Goal: Transaction & Acquisition: Purchase product/service

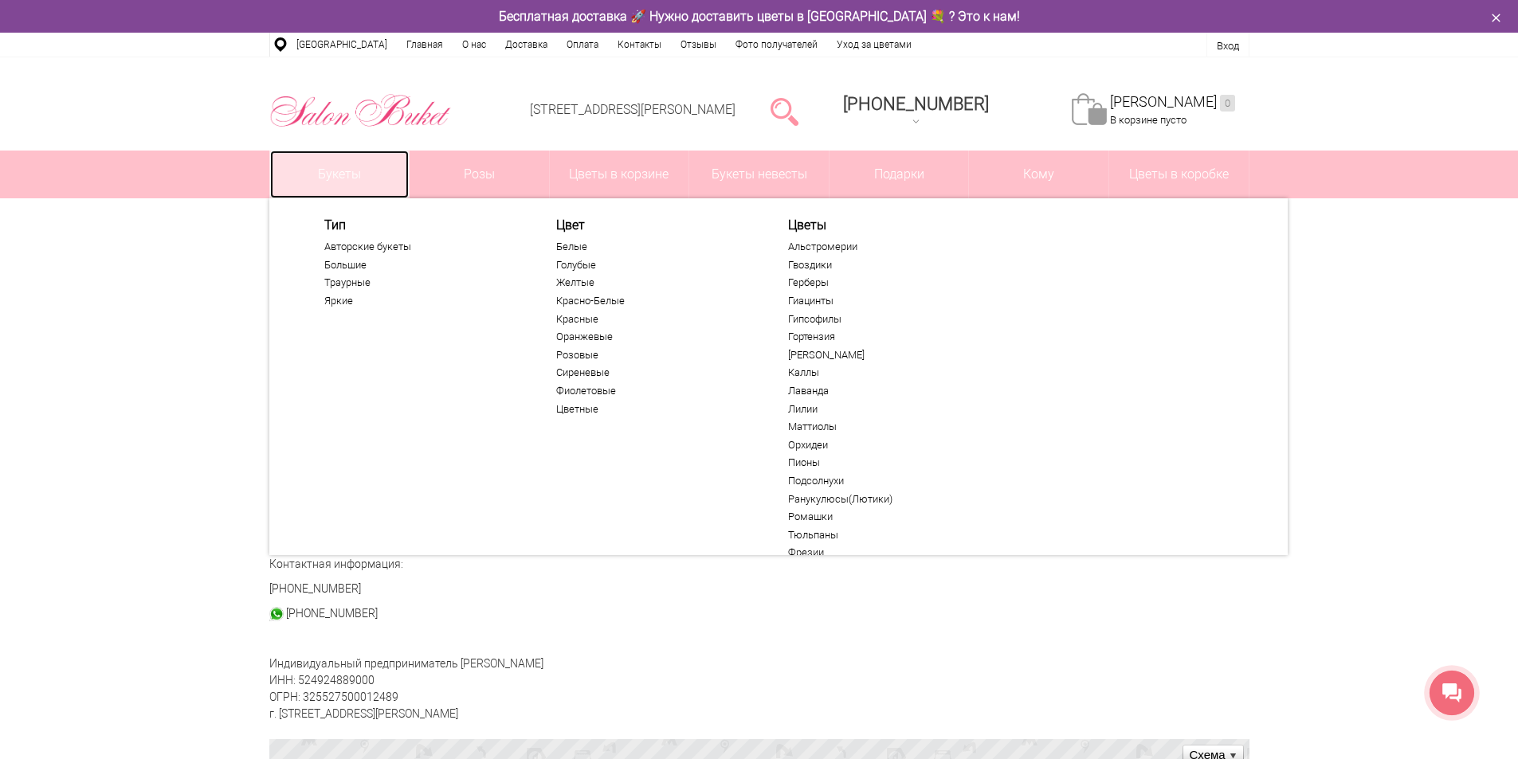
click at [378, 186] on link "Букеты" at bounding box center [339, 175] width 139 height 48
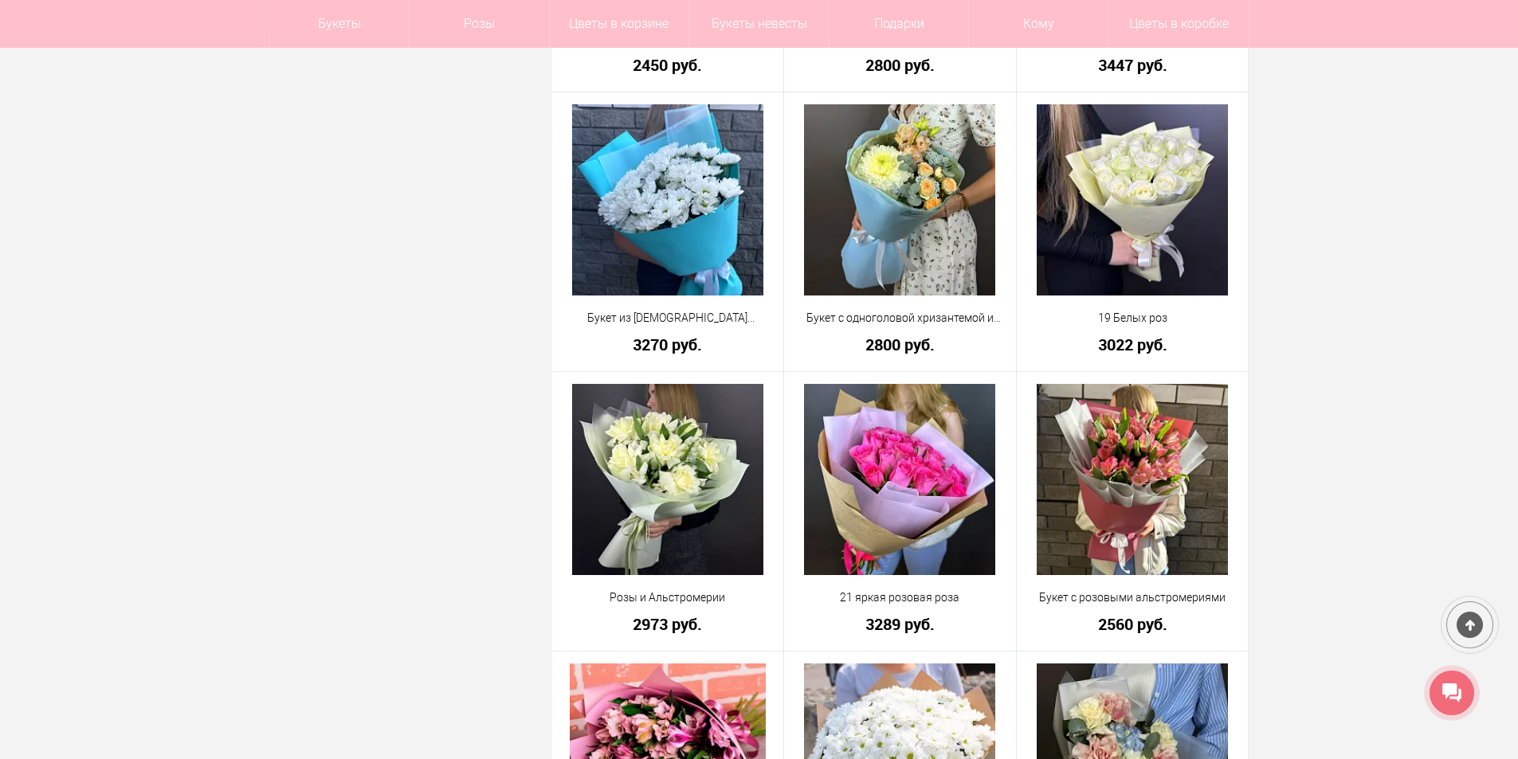
scroll to position [1036, 0]
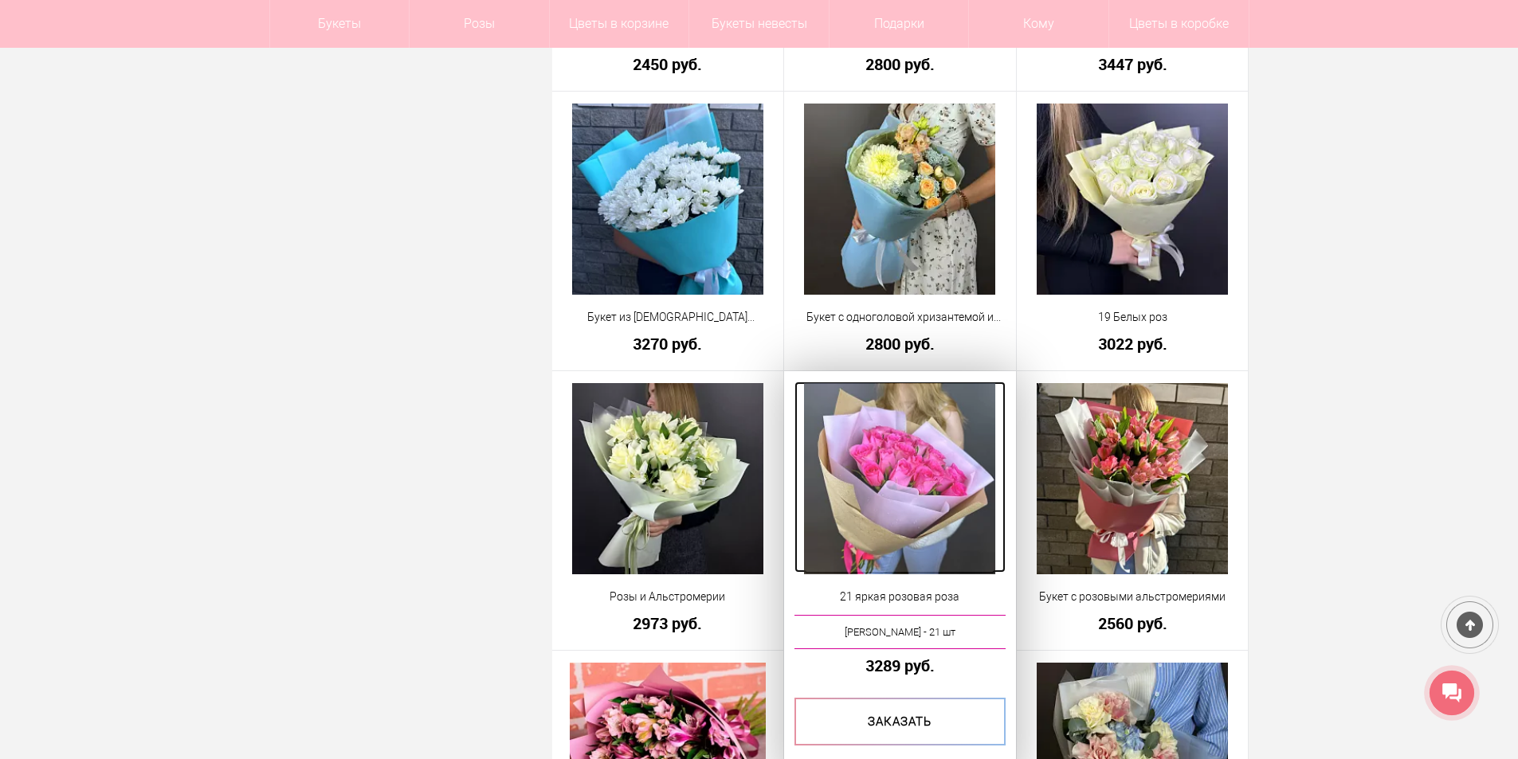
click at [963, 492] on img at bounding box center [899, 478] width 191 height 191
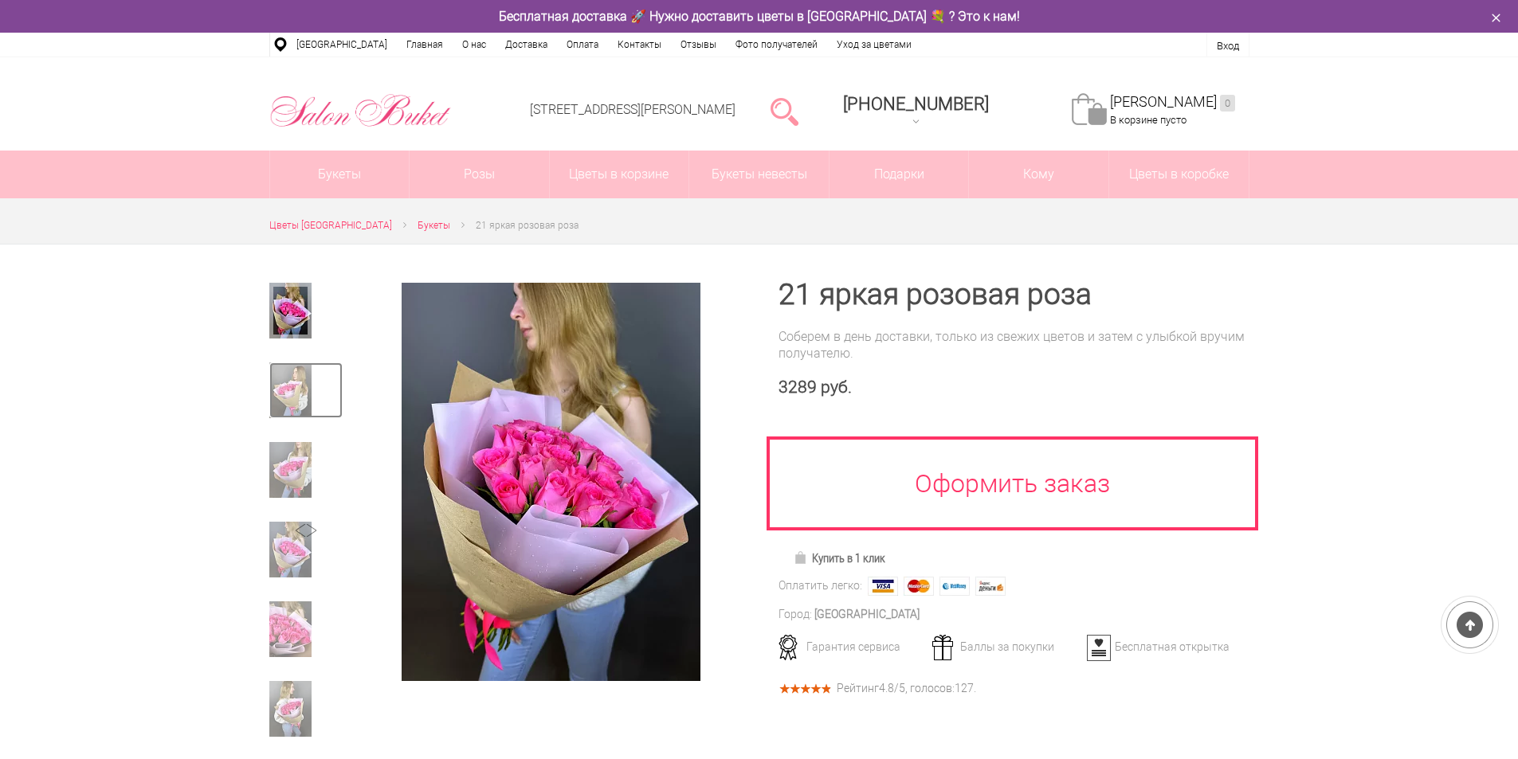
click at [284, 363] on img at bounding box center [290, 391] width 42 height 56
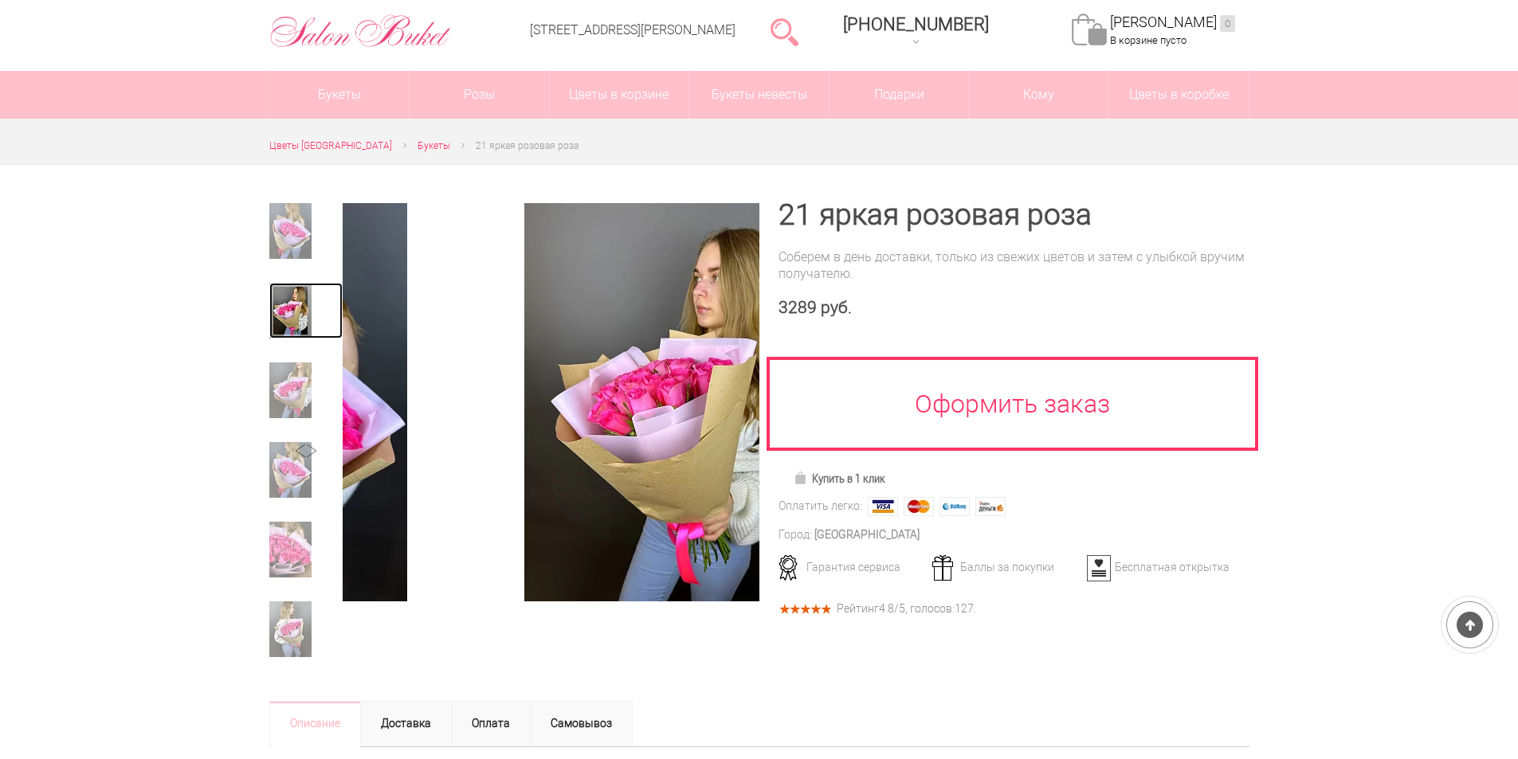
scroll to position [80, 0]
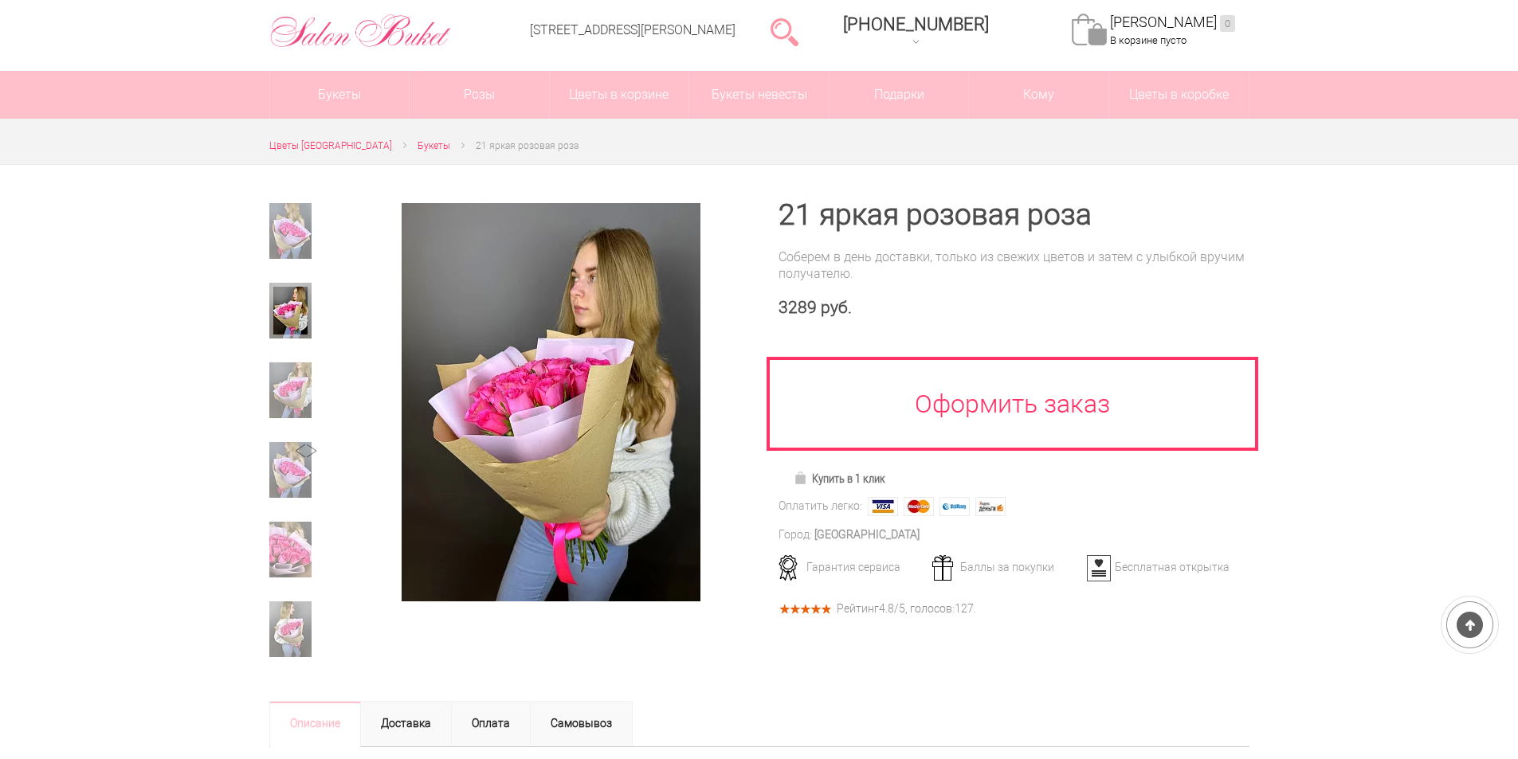
click at [289, 349] on div at bounding box center [305, 317] width 73 height 68
click at [292, 367] on img at bounding box center [290, 391] width 42 height 56
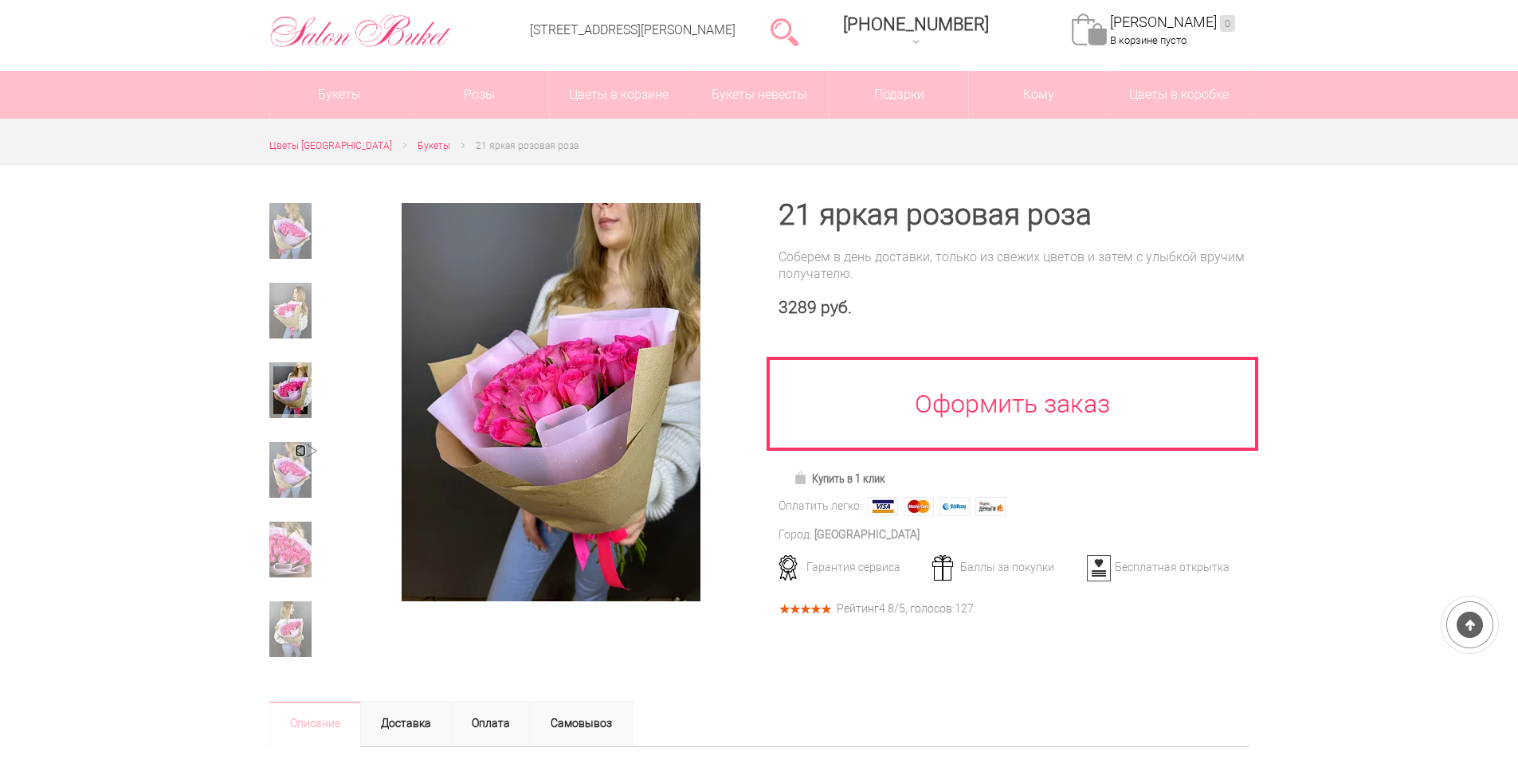
click at [298, 457] on link at bounding box center [300, 451] width 11 height 13
click at [314, 531] on link at bounding box center [290, 550] width 73 height 56
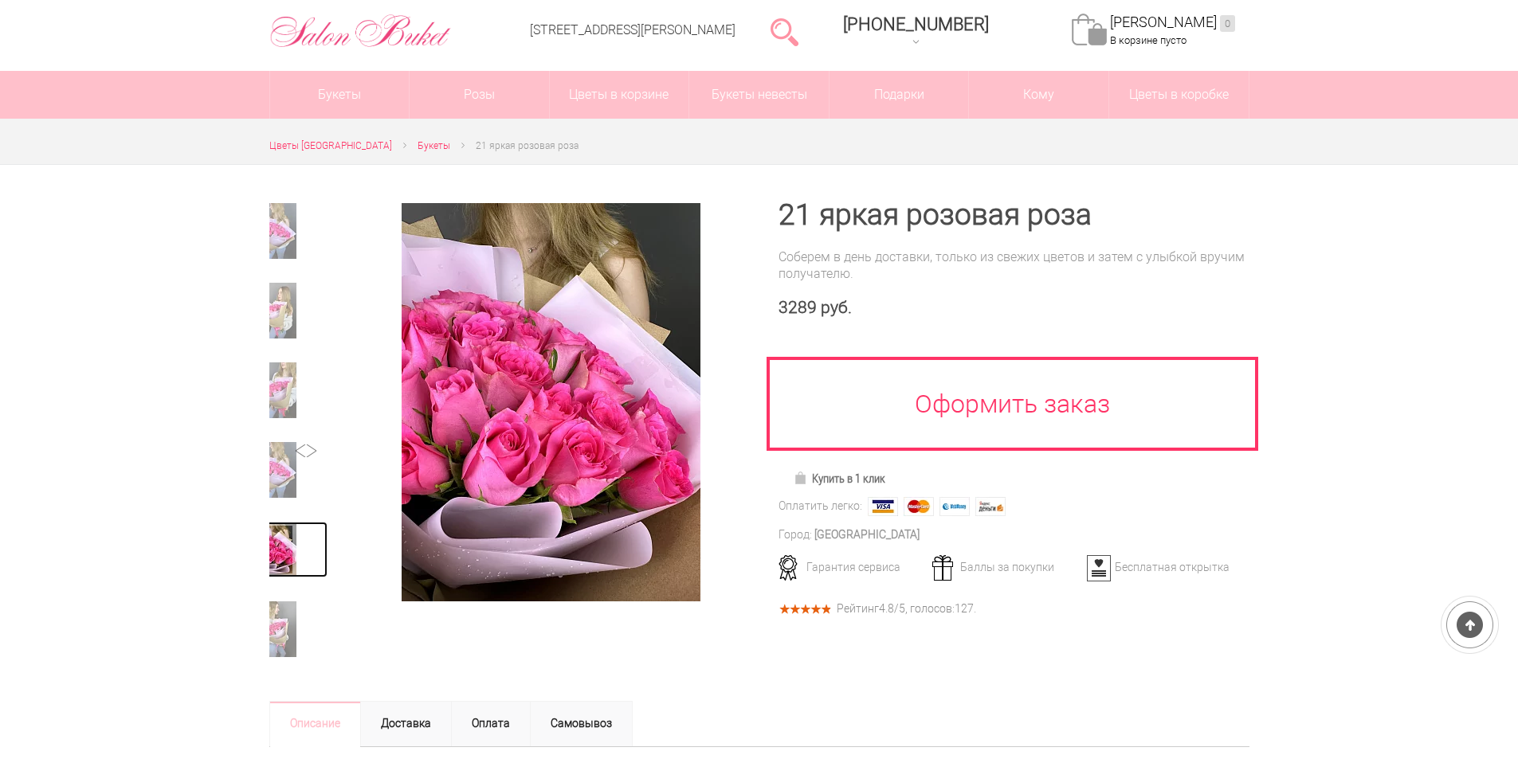
click at [294, 531] on img at bounding box center [275, 550] width 42 height 56
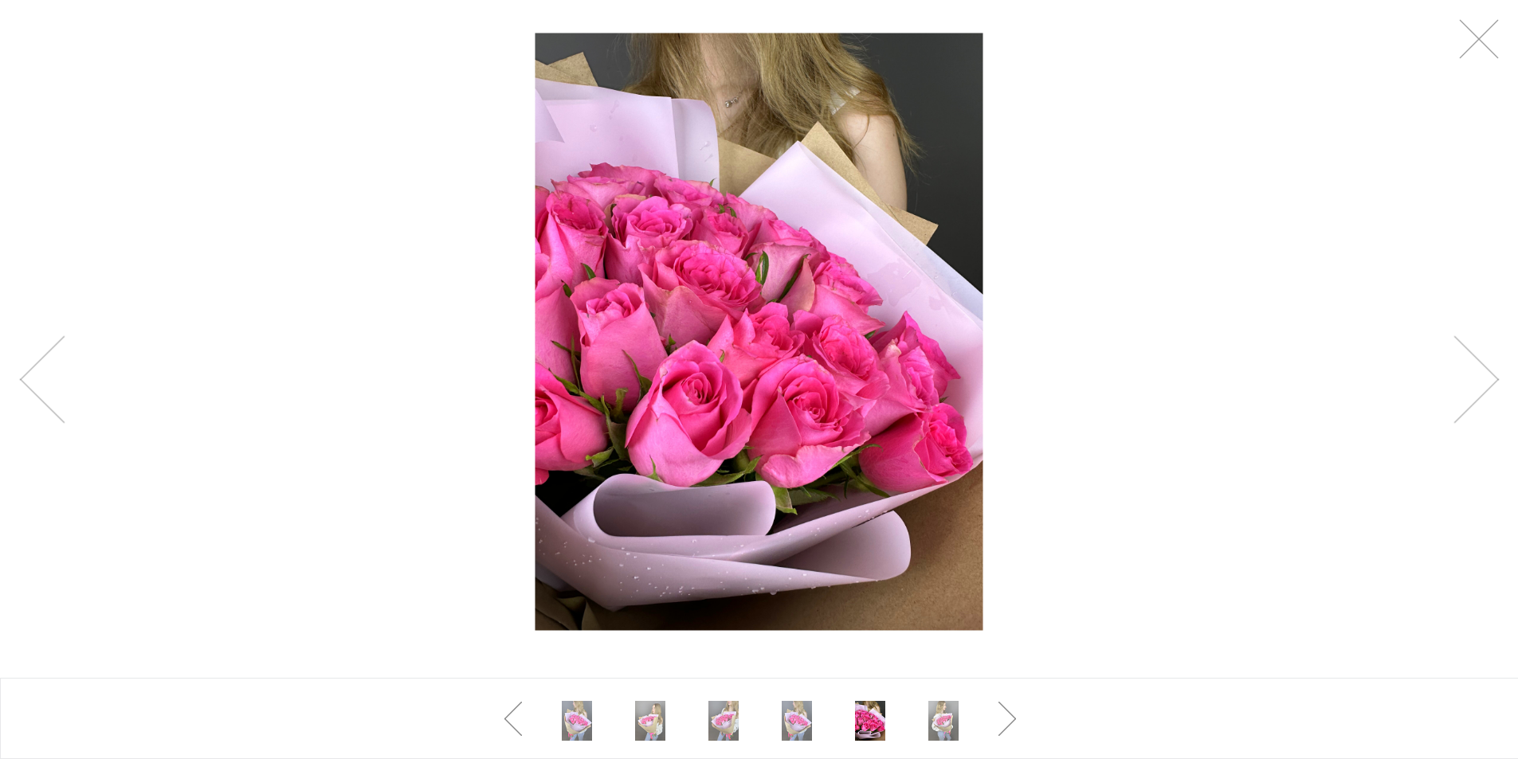
click at [272, 643] on div at bounding box center [759, 332] width 1518 height 664
click at [1500, 53] on div at bounding box center [759, 332] width 1518 height 664
click at [1479, 44] on link at bounding box center [1479, 39] width 40 height 40
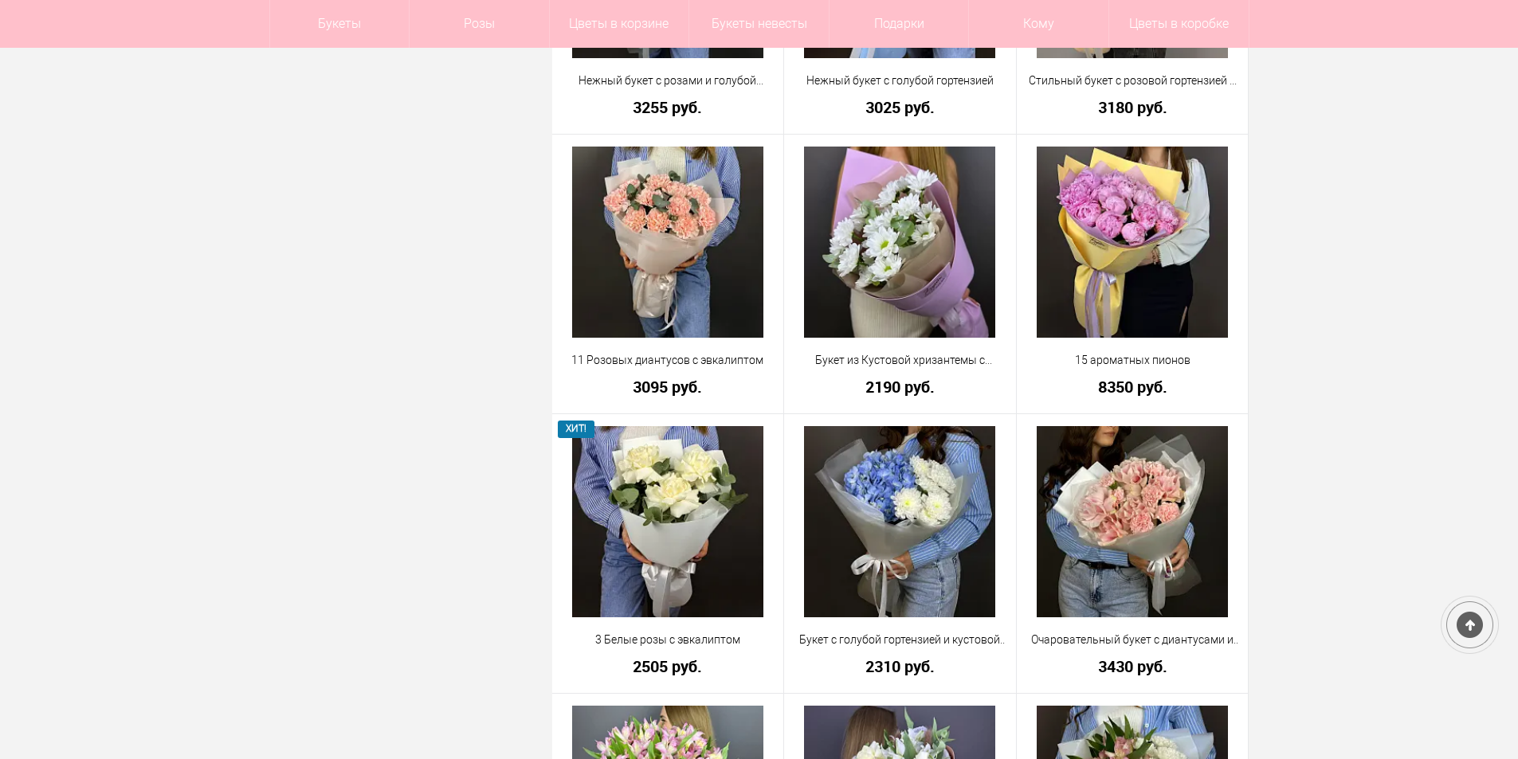
scroll to position [2119, 0]
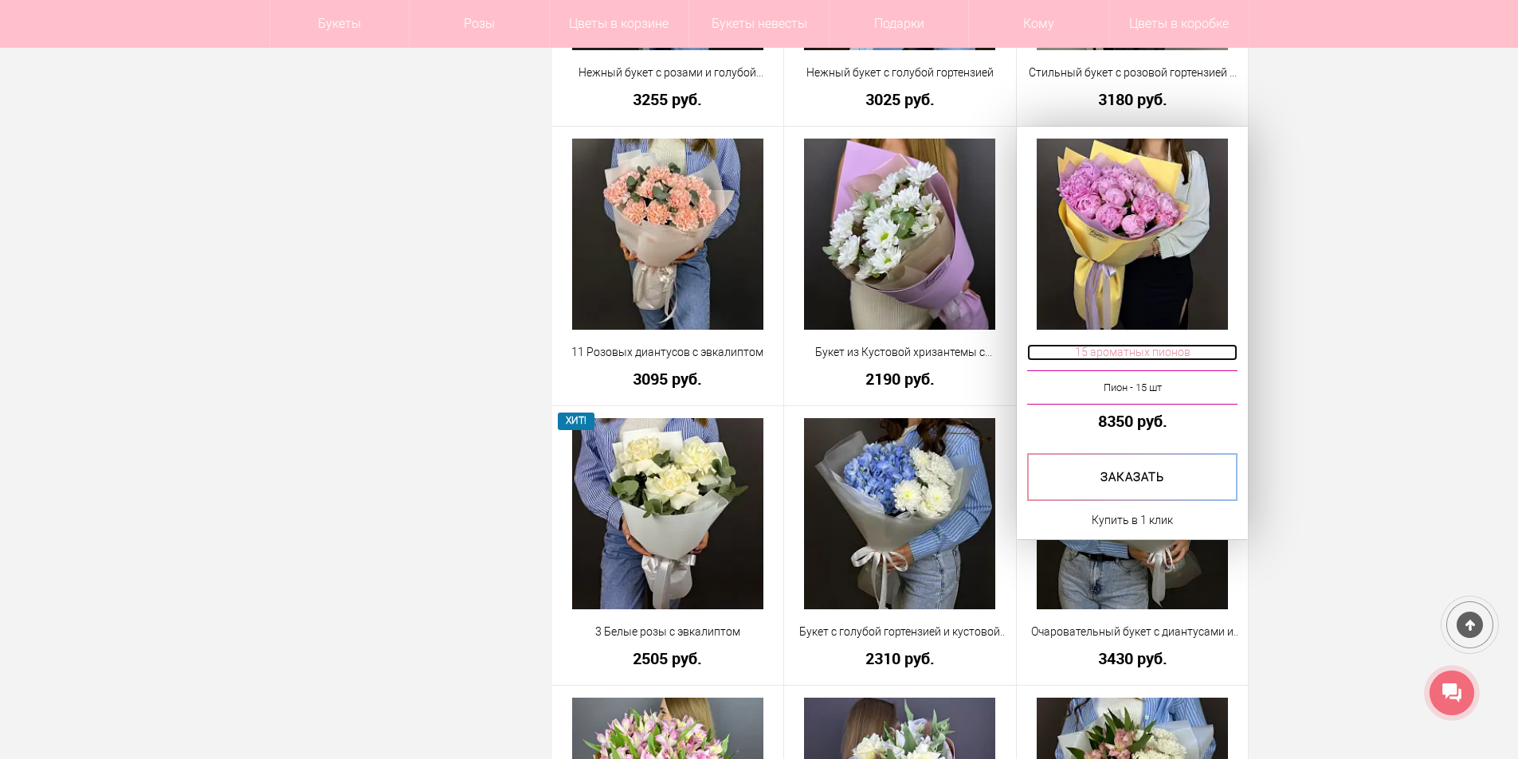
click at [1168, 353] on span "15 ароматных пионов" at bounding box center [1132, 352] width 211 height 17
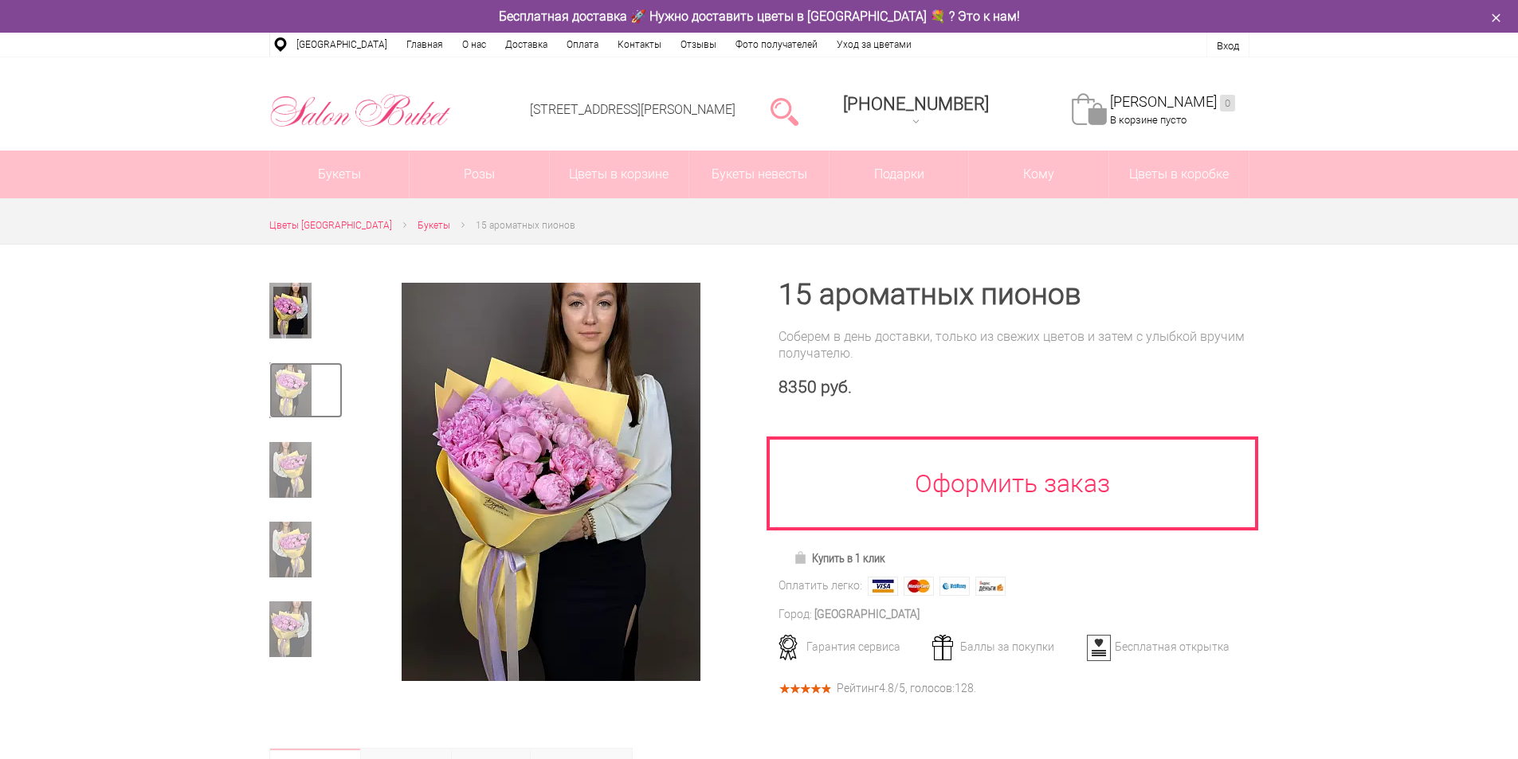
click at [316, 404] on link at bounding box center [305, 391] width 73 height 56
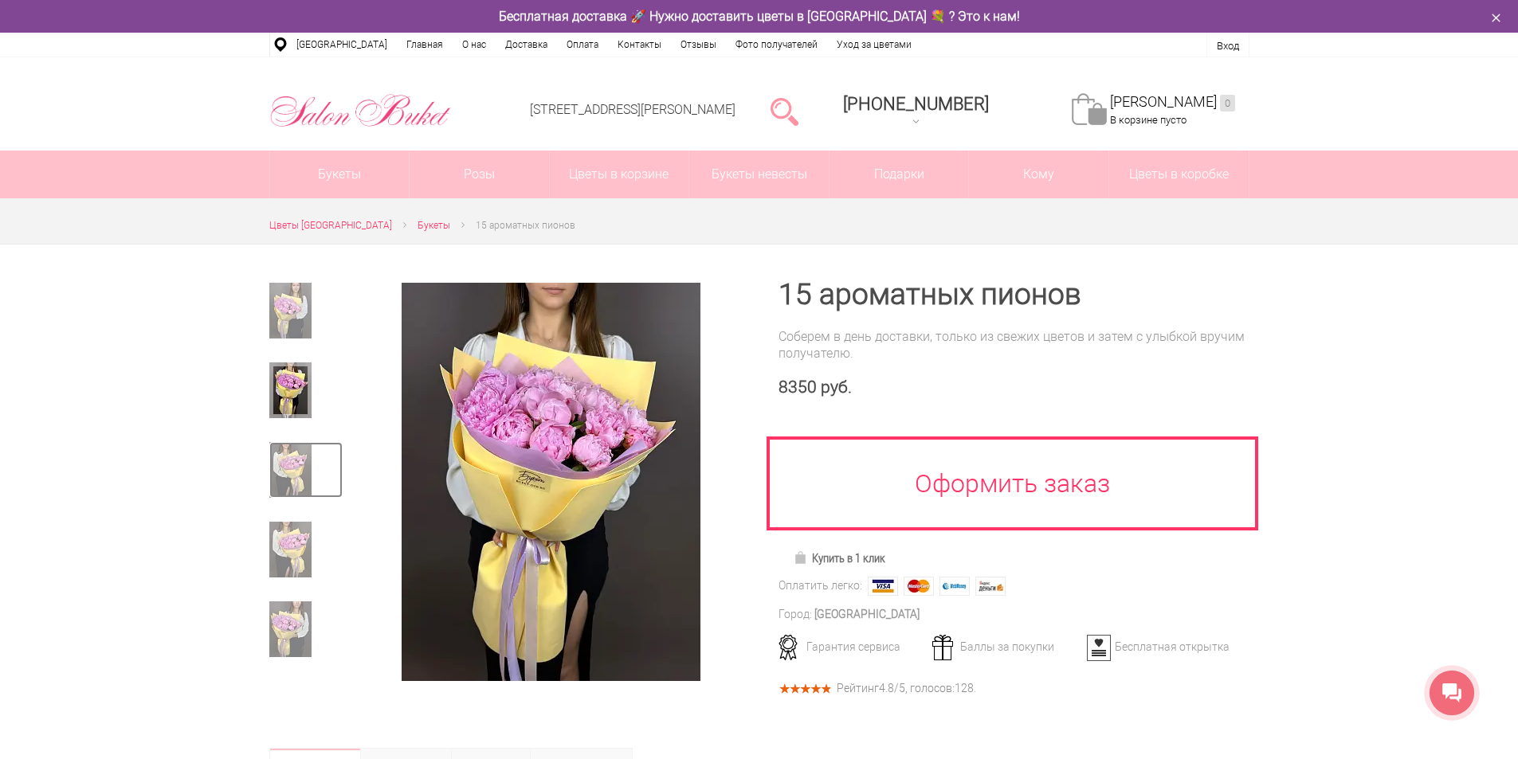
click at [305, 445] on img at bounding box center [290, 470] width 42 height 56
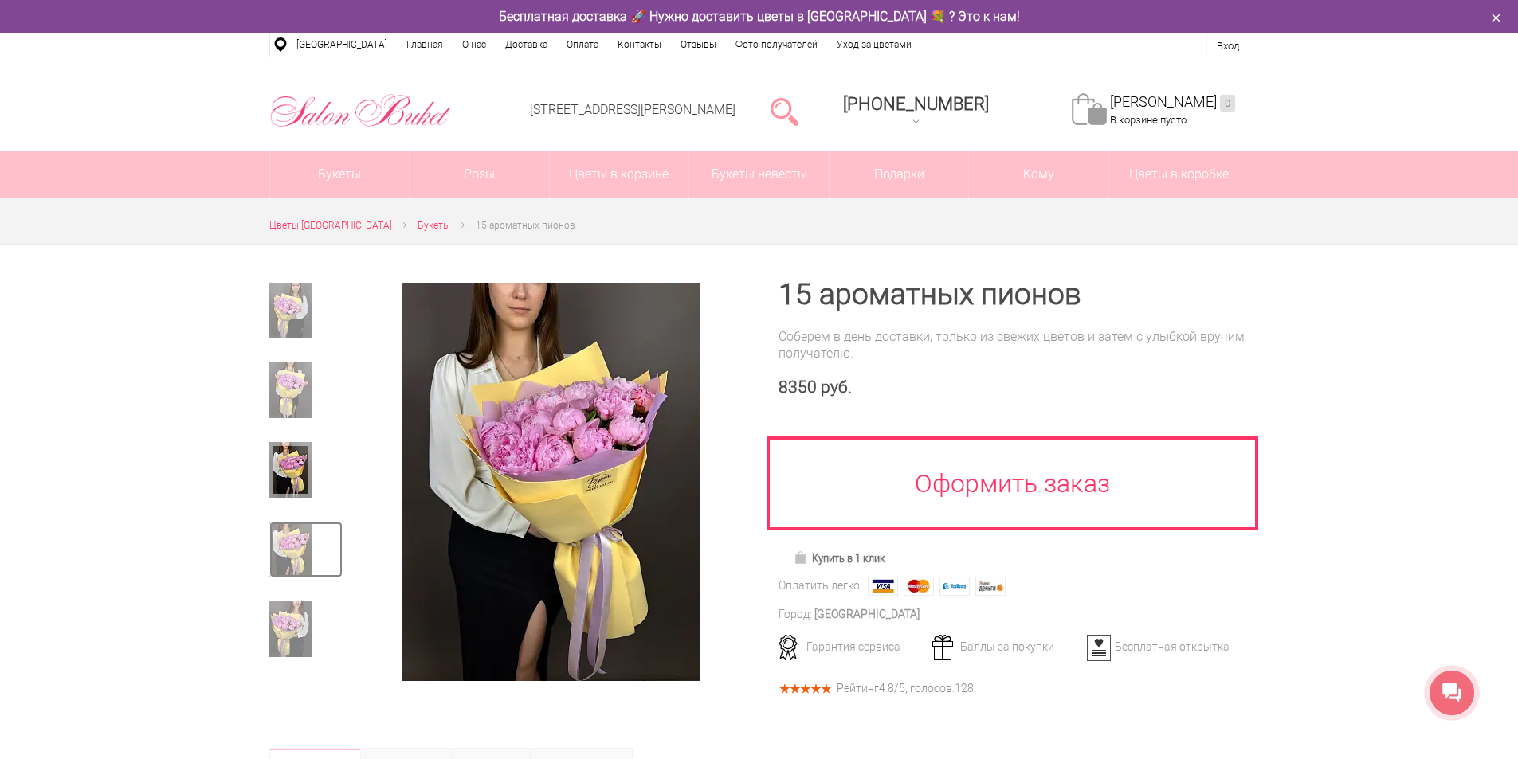
click at [331, 523] on link at bounding box center [305, 550] width 73 height 56
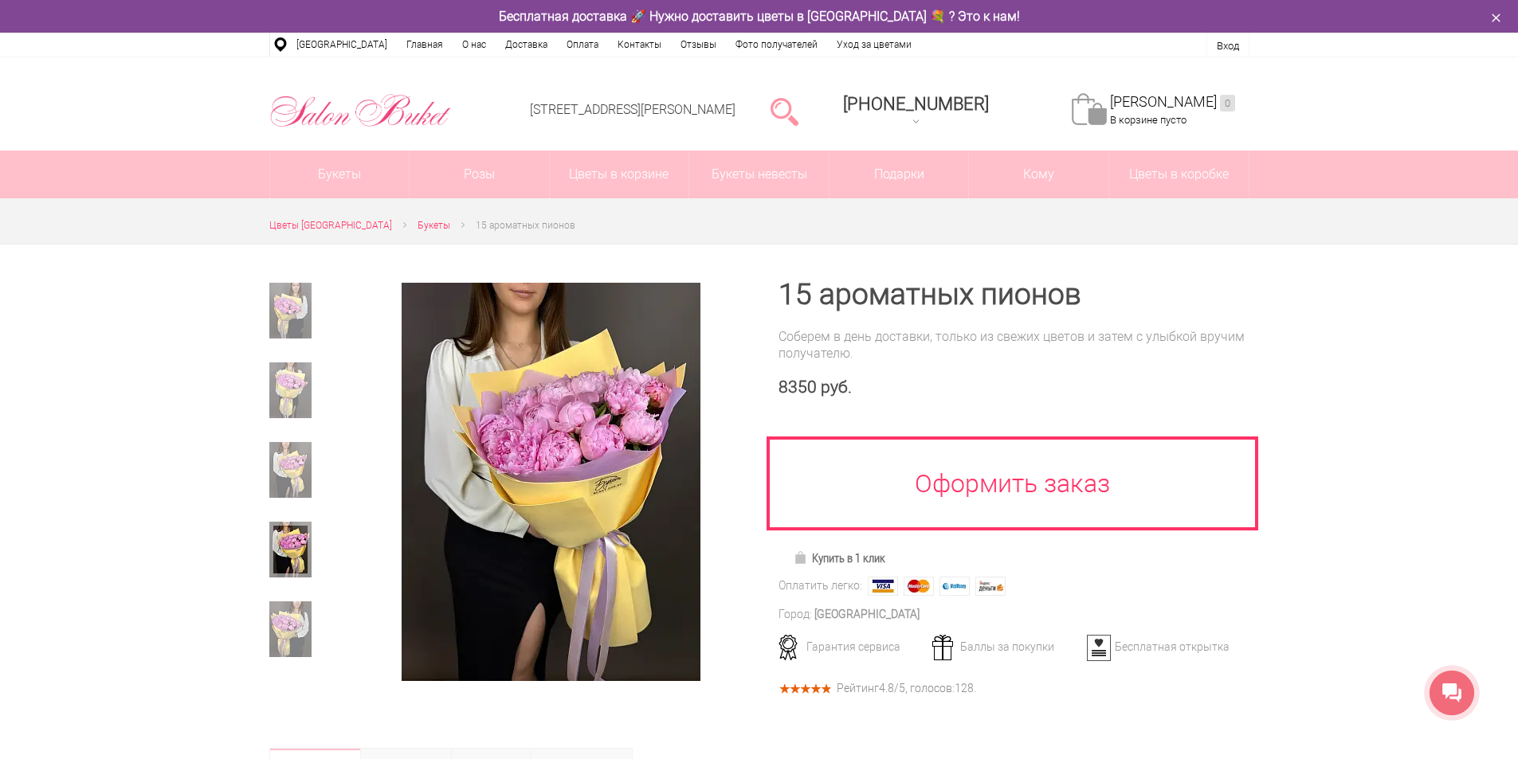
click at [329, 590] on div at bounding box center [305, 556] width 73 height 68
click at [329, 606] on link at bounding box center [305, 630] width 73 height 56
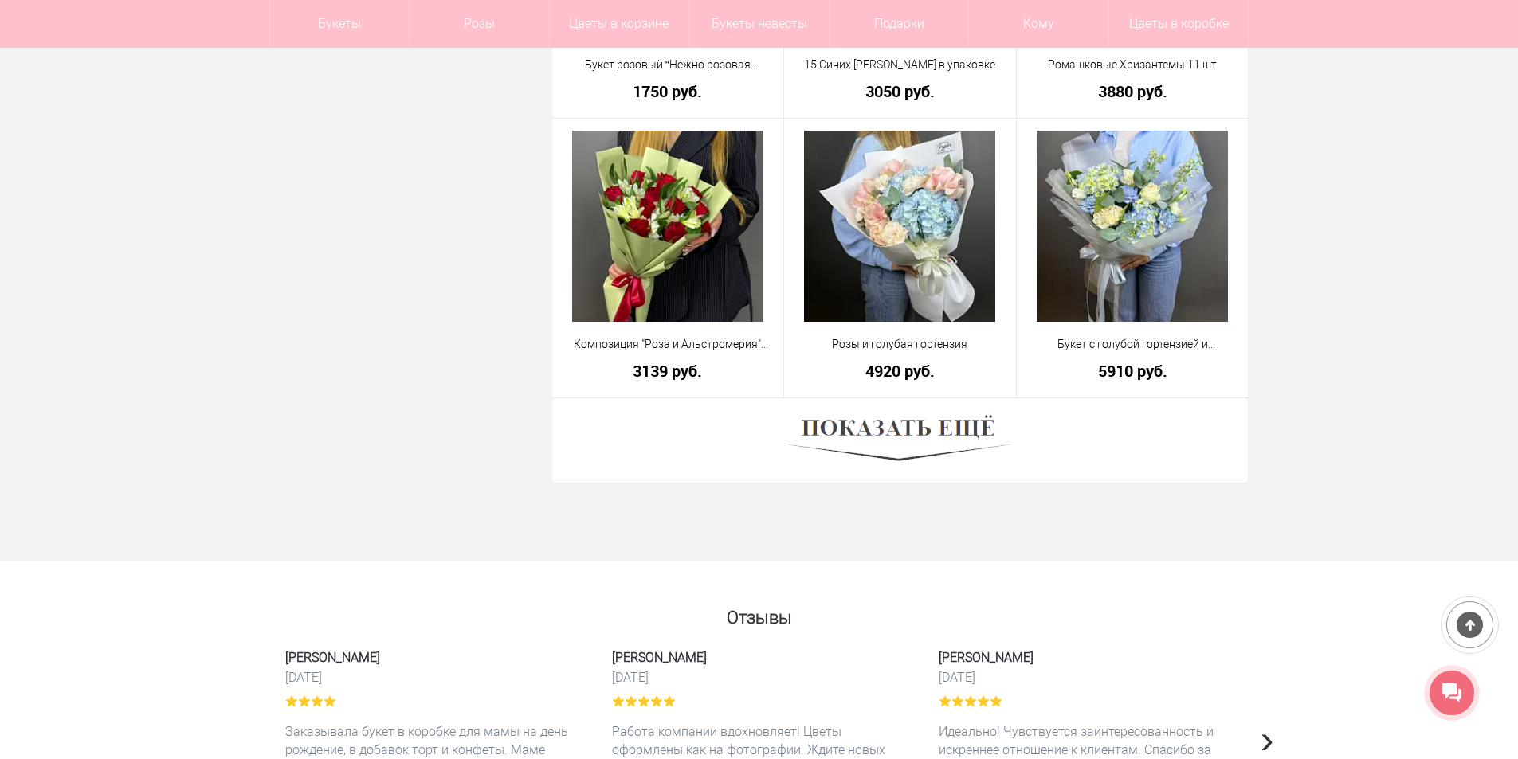
scroll to position [4398, 0]
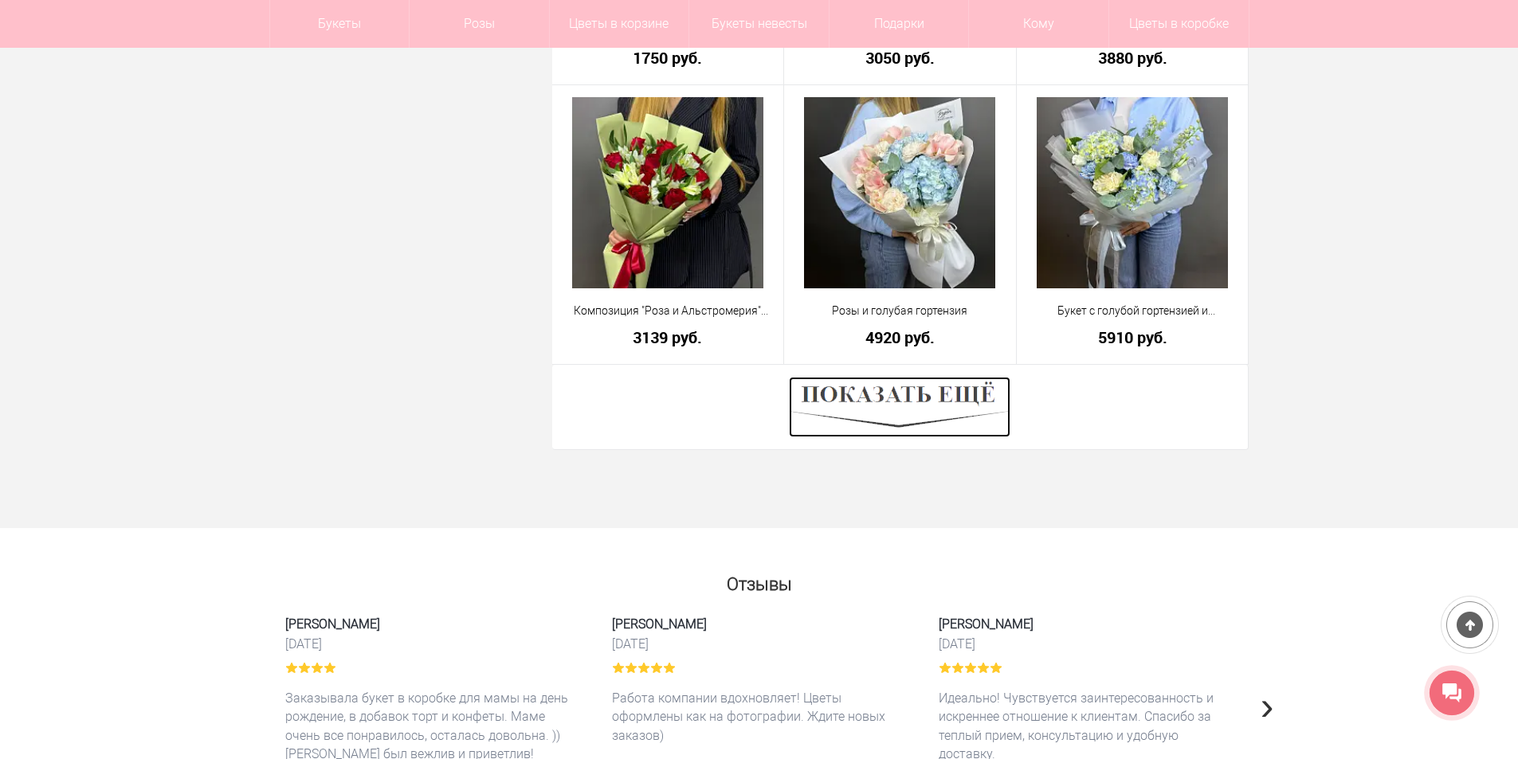
click at [907, 413] on img at bounding box center [899, 407] width 221 height 61
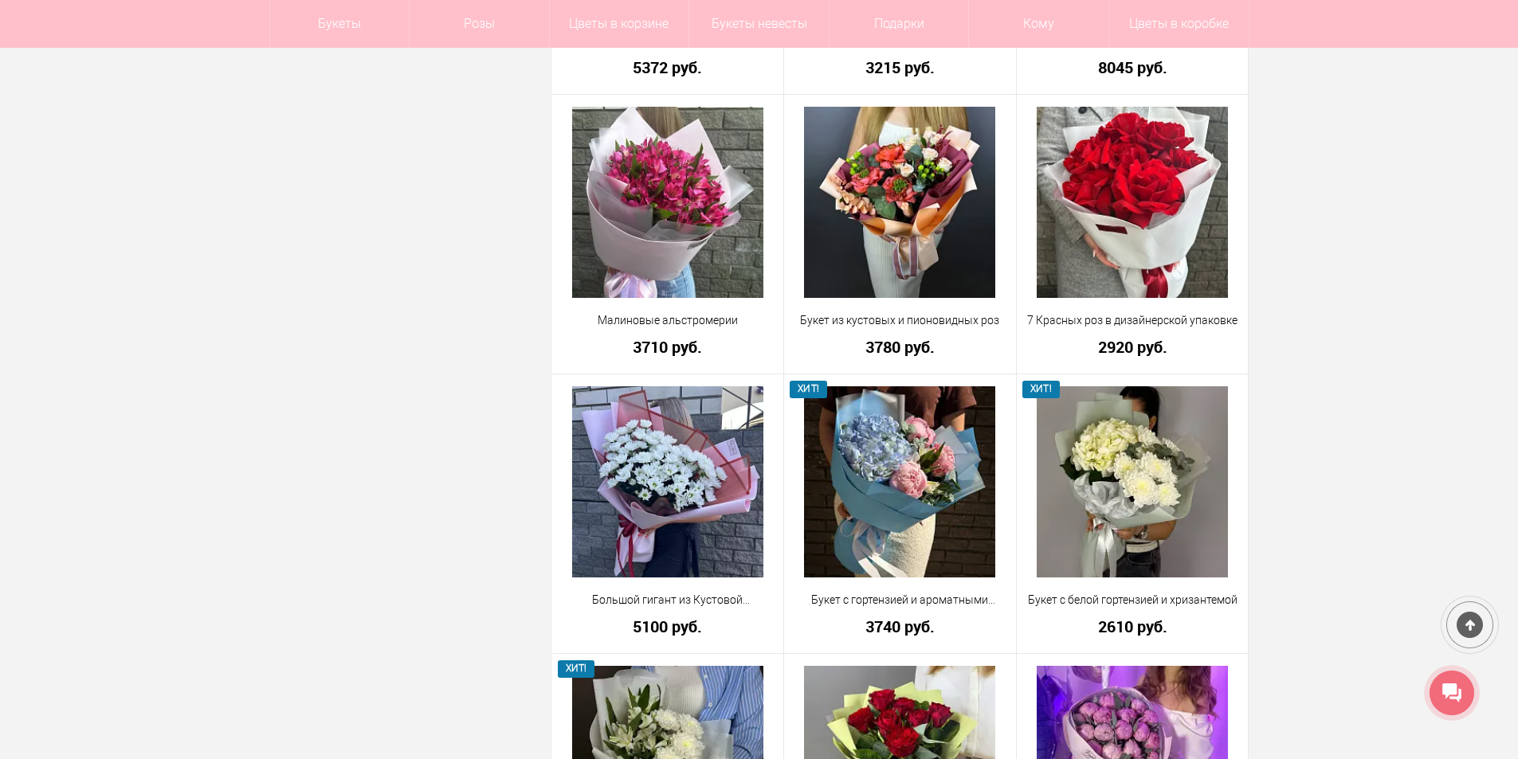
scroll to position [6390, 0]
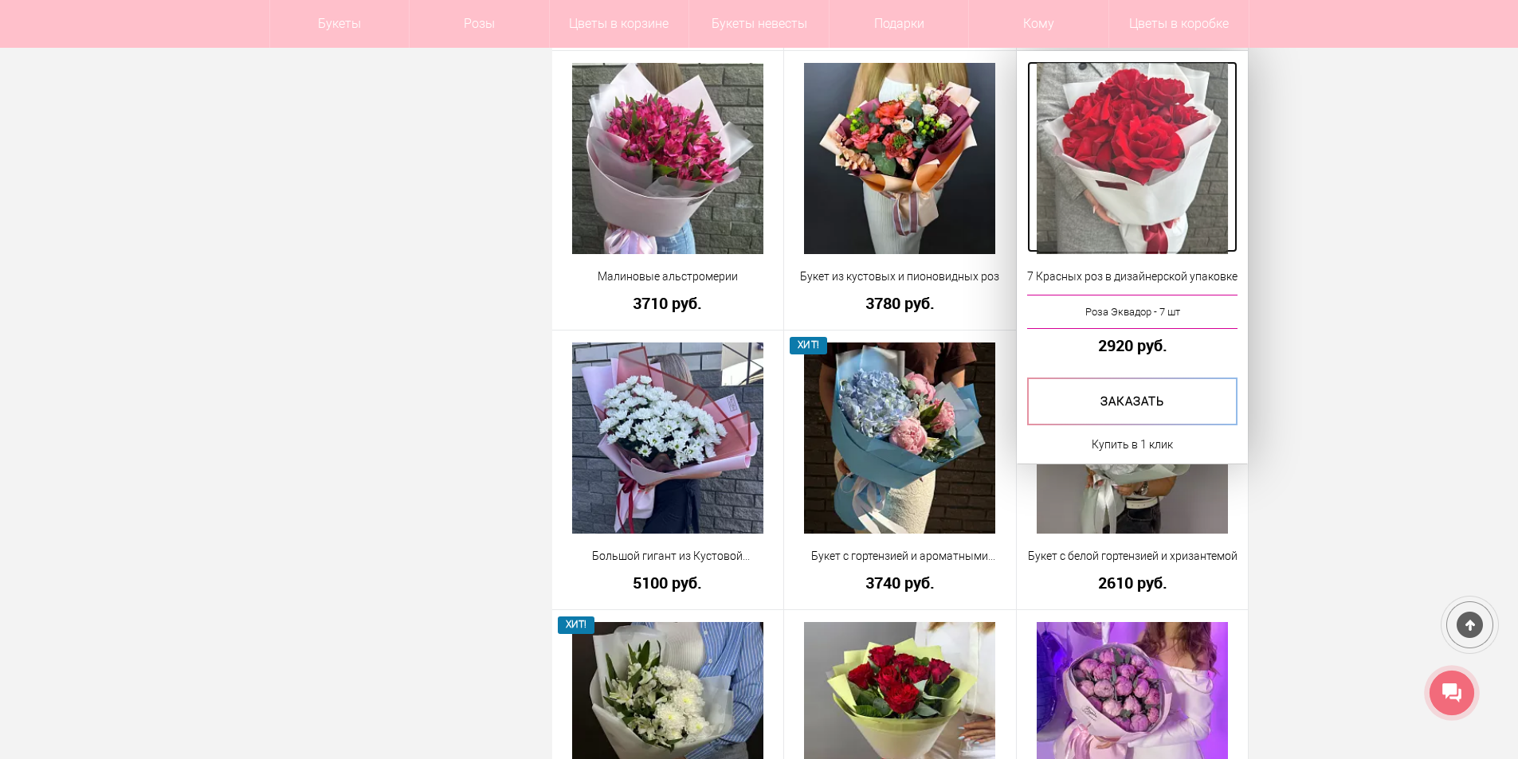
click at [1214, 180] on img at bounding box center [1132, 158] width 191 height 191
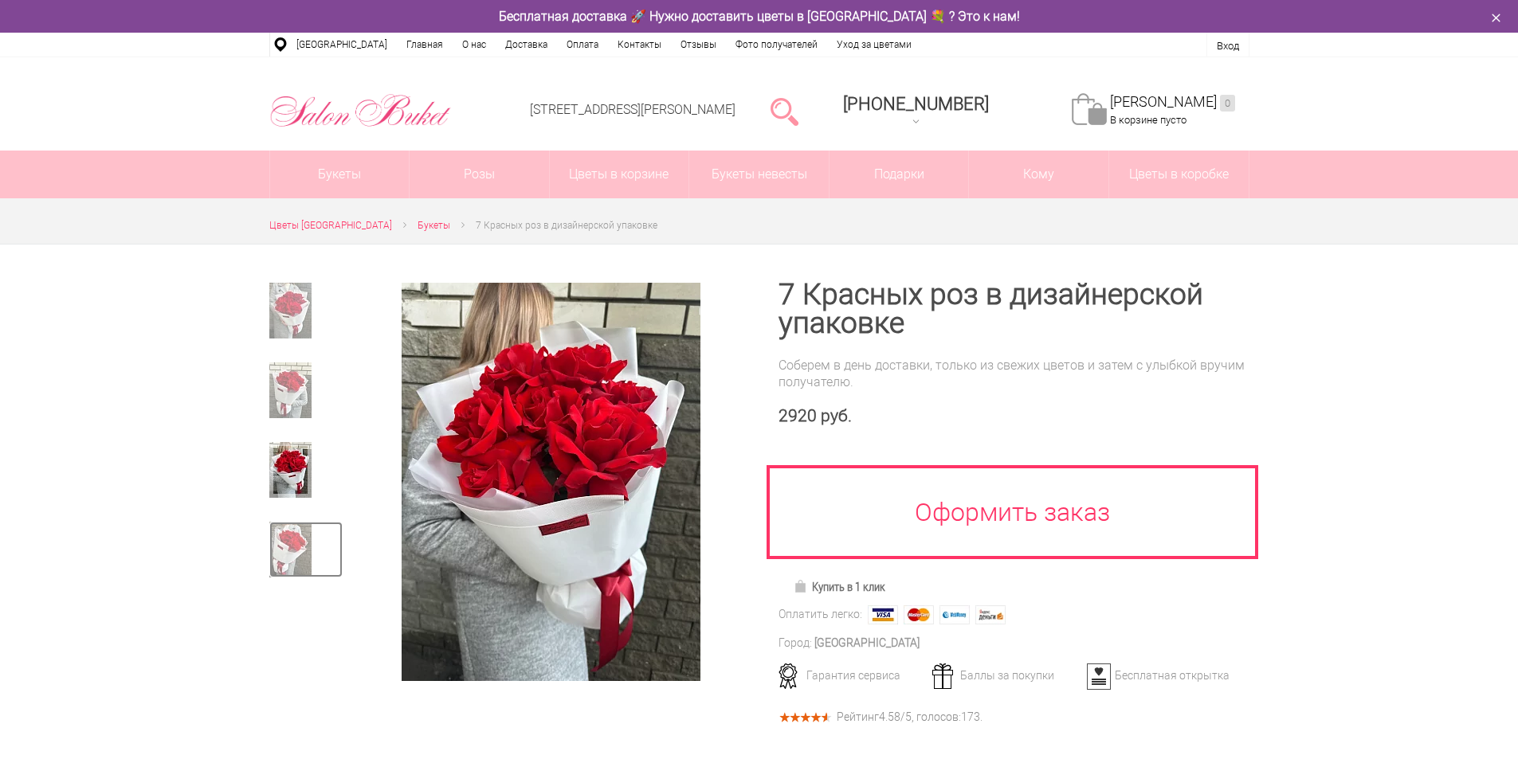
click at [303, 531] on img at bounding box center [290, 550] width 42 height 56
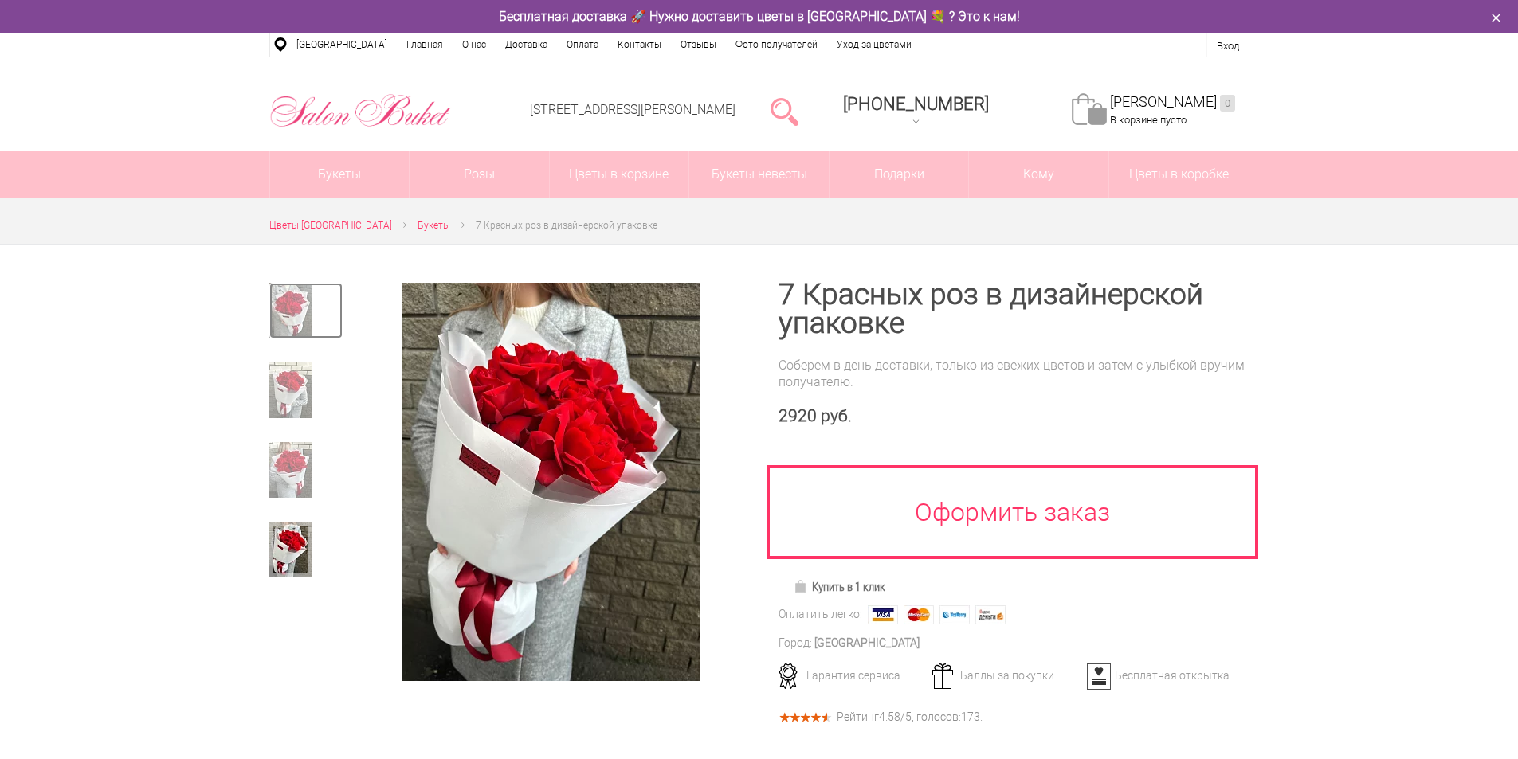
click at [273, 339] on link at bounding box center [305, 311] width 73 height 56
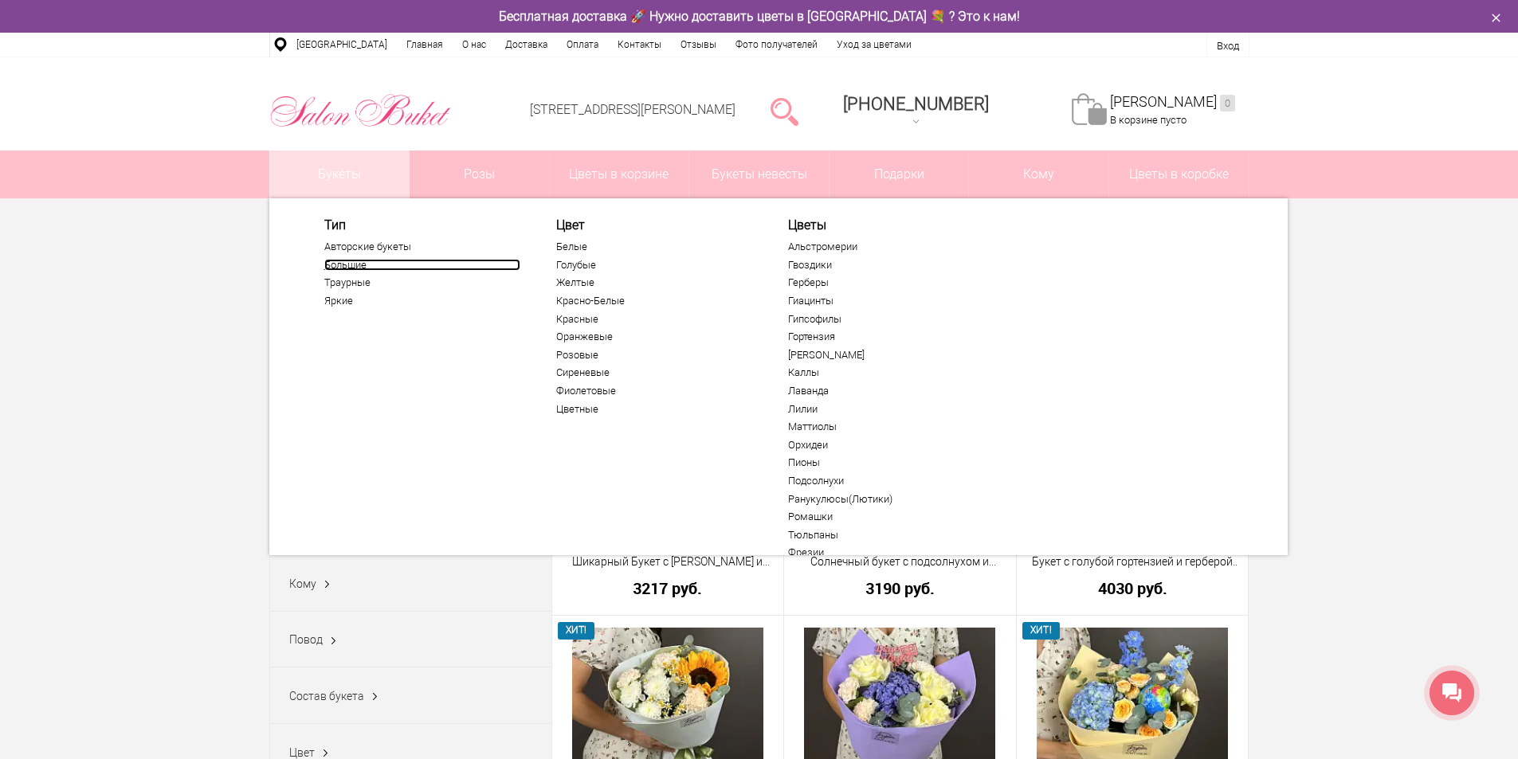
click at [359, 266] on link "Большие" at bounding box center [422, 265] width 196 height 13
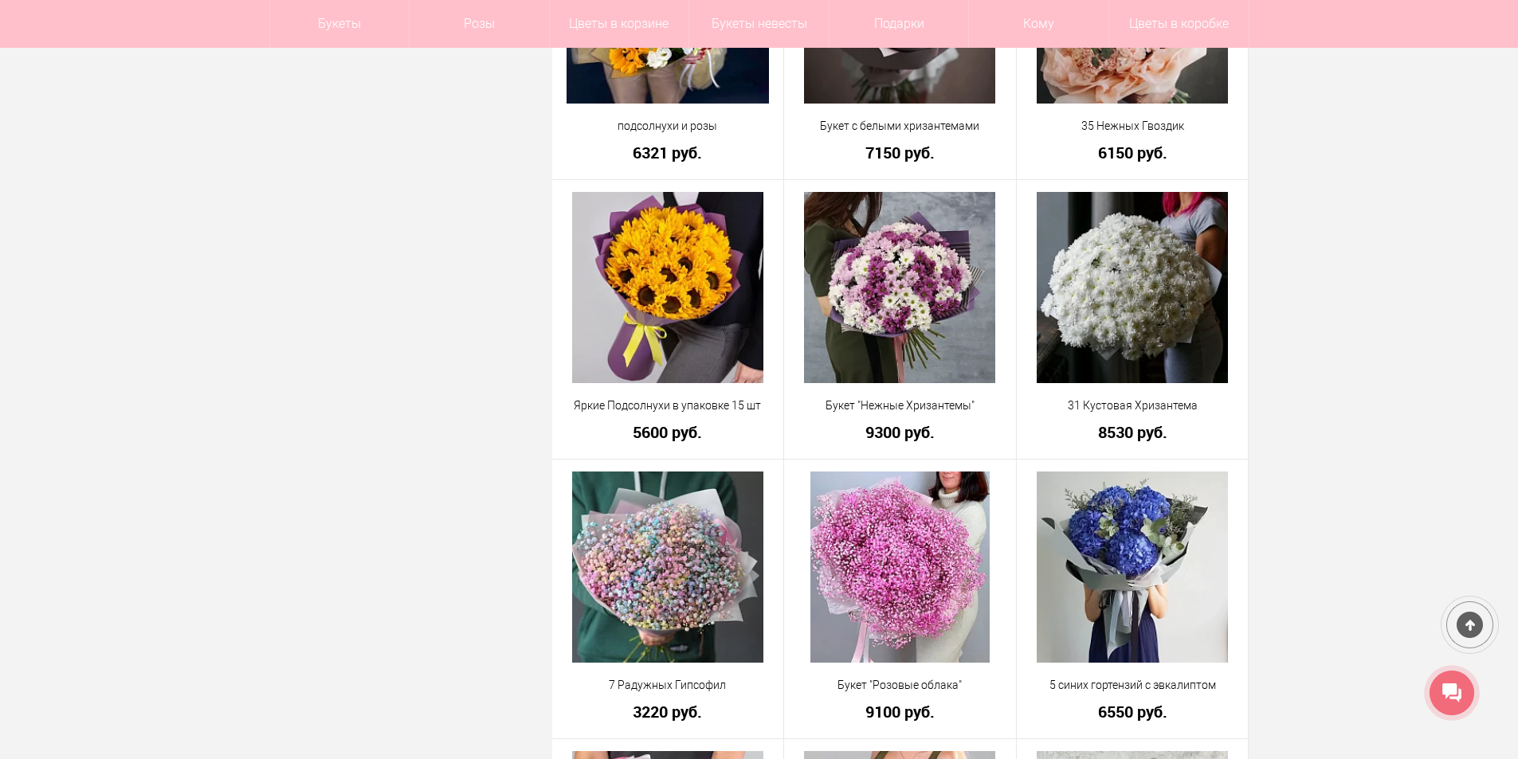
scroll to position [2789, 0]
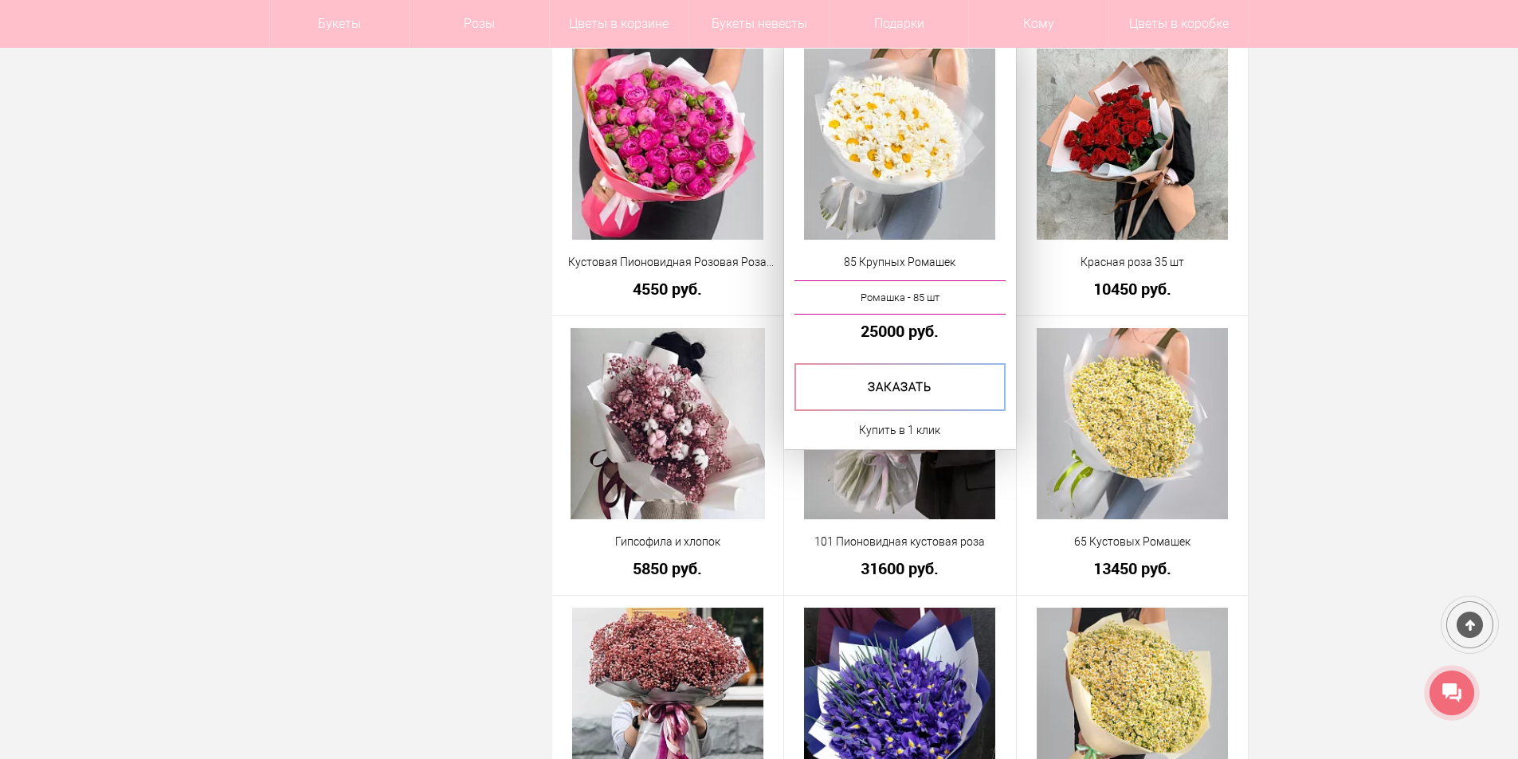
click at [888, 253] on div "85 Крупных Ромашек Ромашка - 85 шт 25000 руб. Купить в 1 клик" at bounding box center [900, 243] width 232 height 413
click at [890, 253] on div "85 Крупных Ромашек Ромашка - 85 шт 25000 руб. Купить в 1 клик" at bounding box center [900, 243] width 232 height 413
click at [890, 257] on span "85 Крупных Ромашек" at bounding box center [899, 262] width 211 height 17
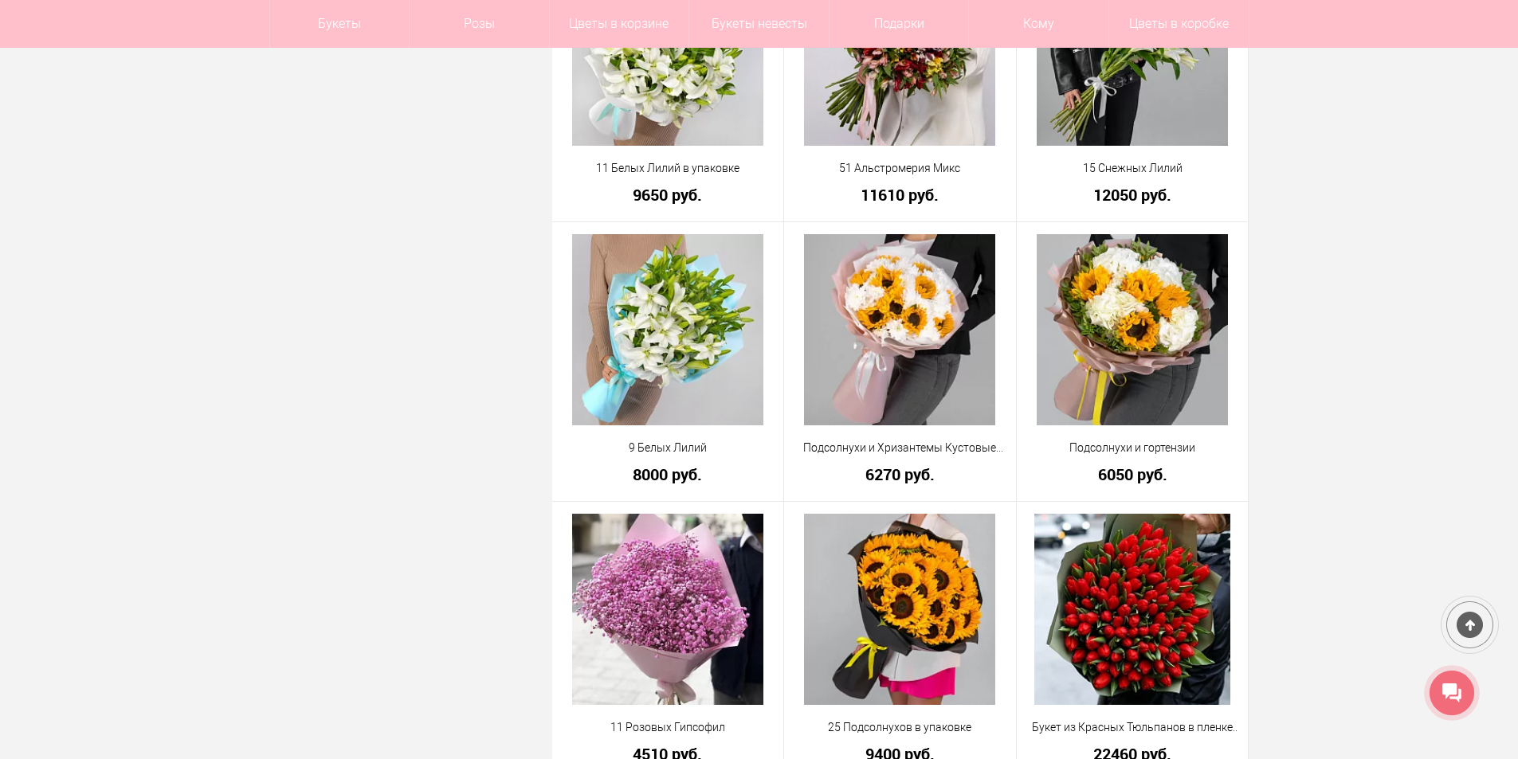
scroll to position [4191, 0]
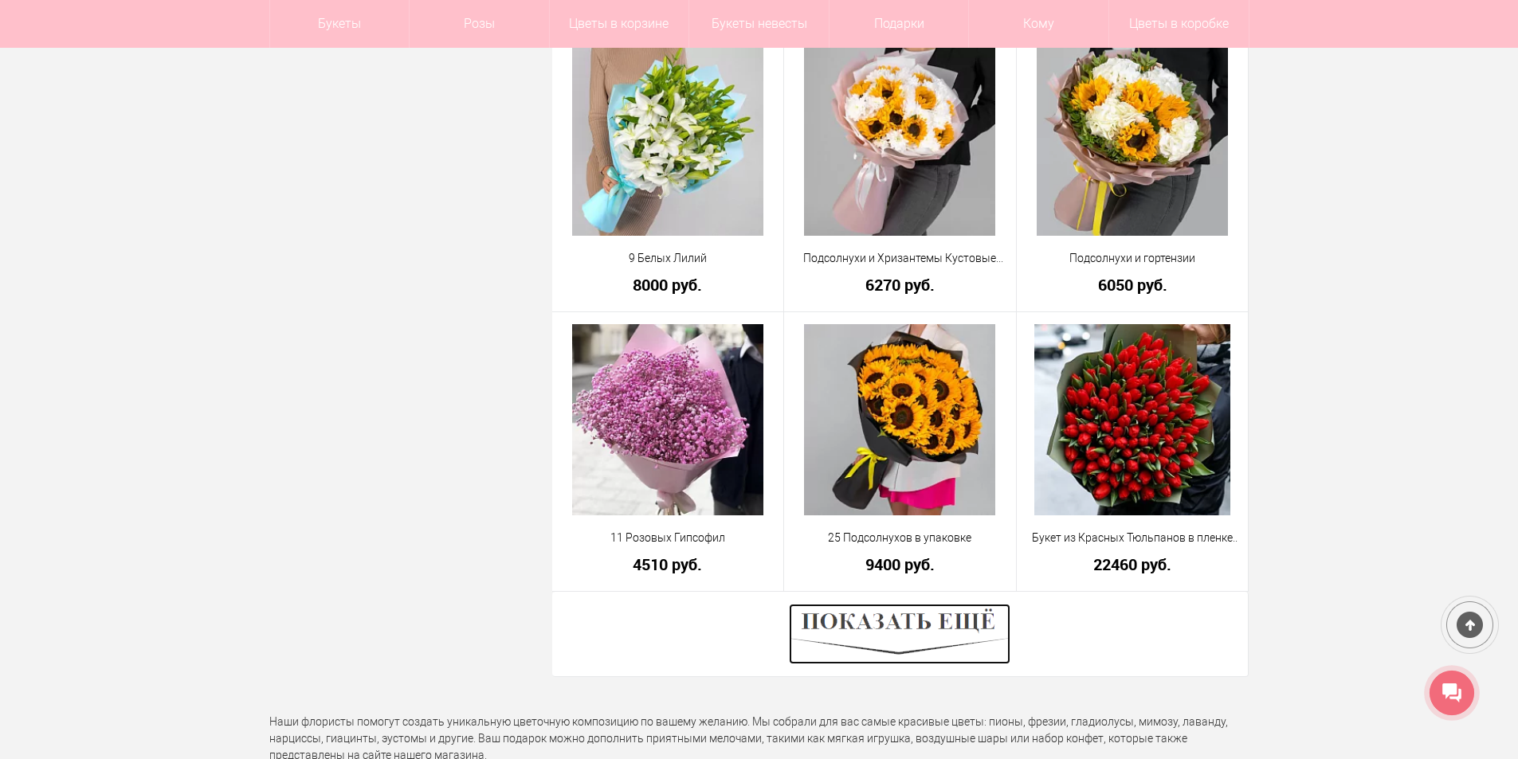
click at [917, 644] on img at bounding box center [899, 634] width 221 height 61
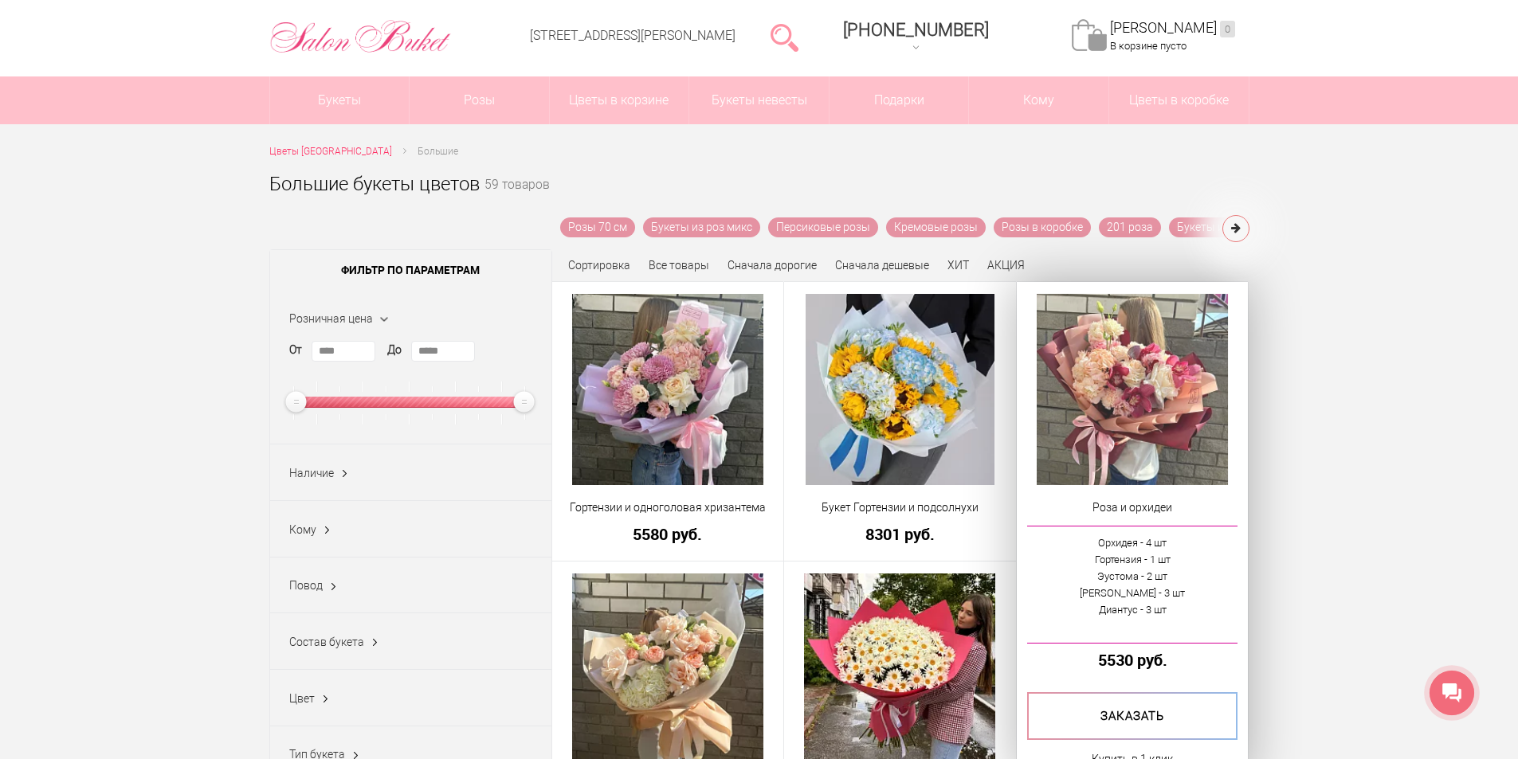
scroll to position [0, 0]
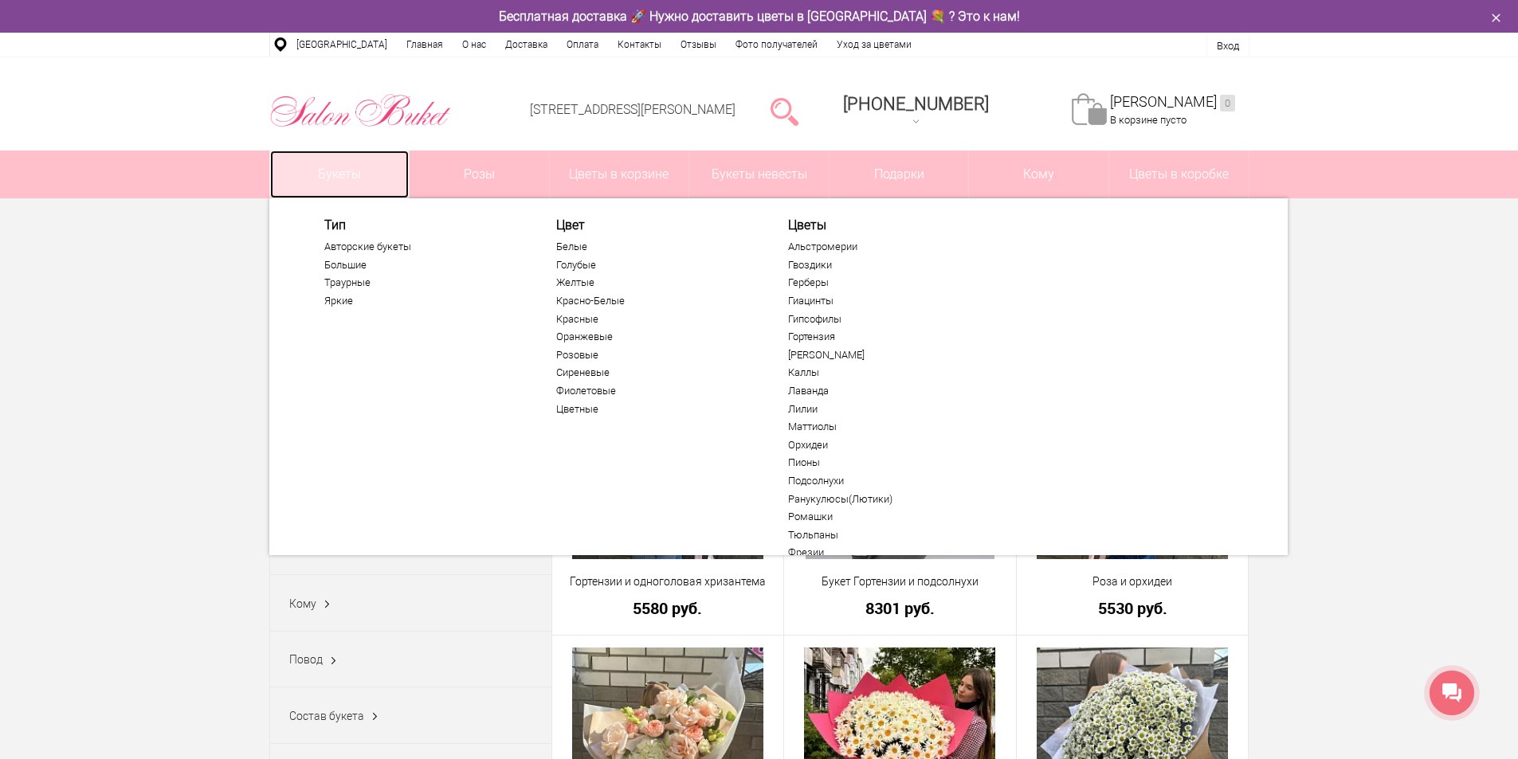
click at [354, 170] on link "Букеты" at bounding box center [339, 175] width 139 height 48
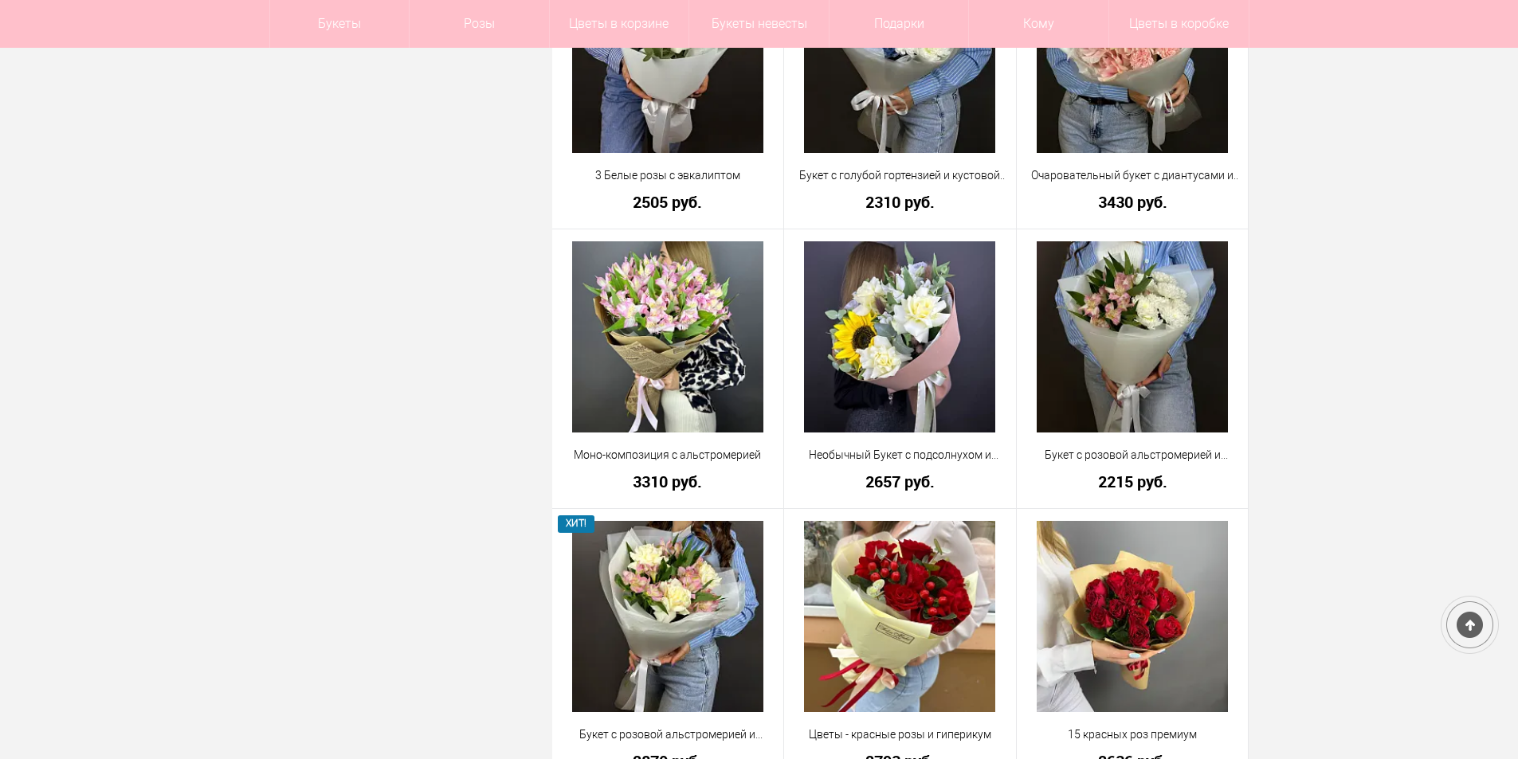
scroll to position [2789, 0]
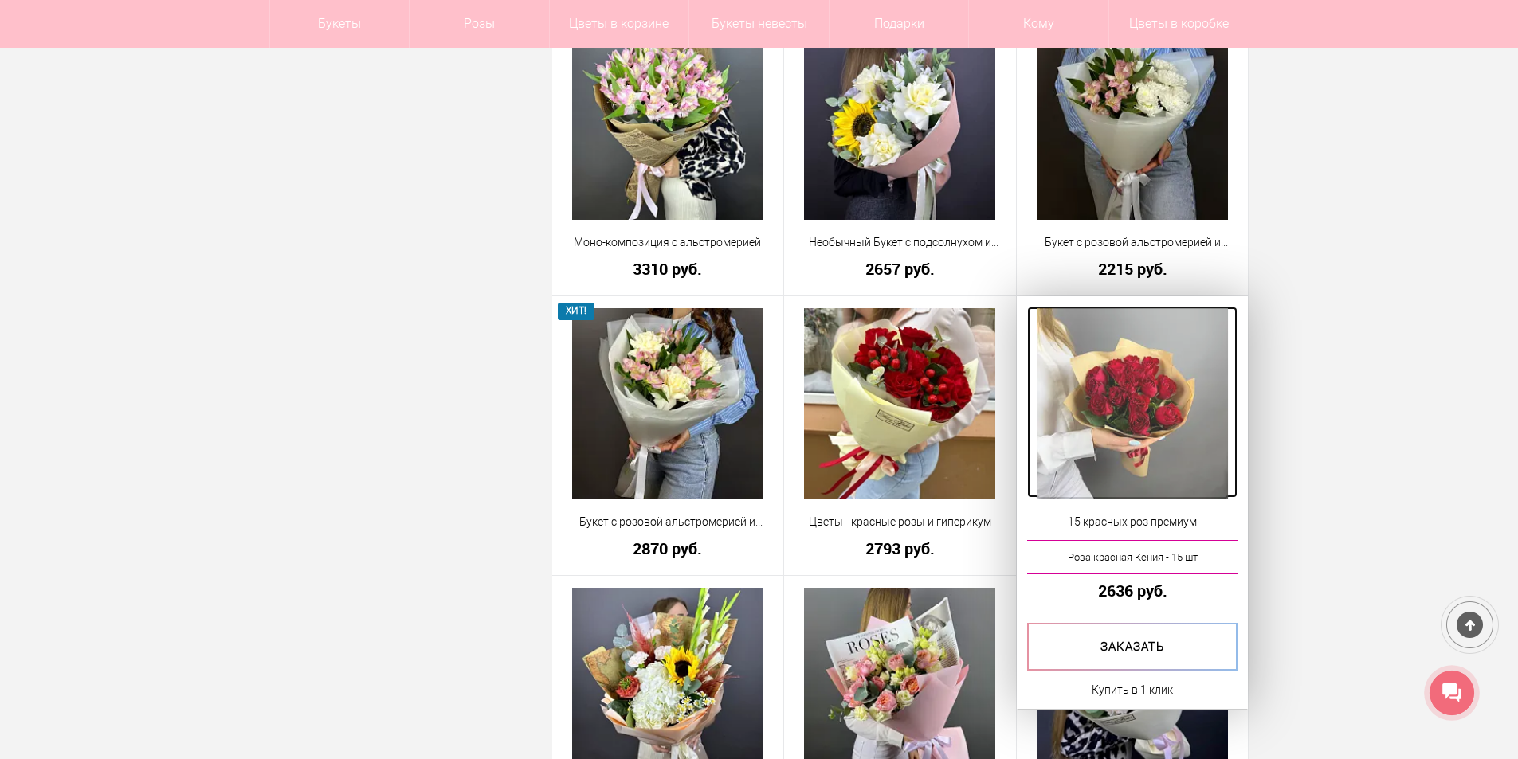
click at [1176, 423] on img at bounding box center [1132, 403] width 191 height 191
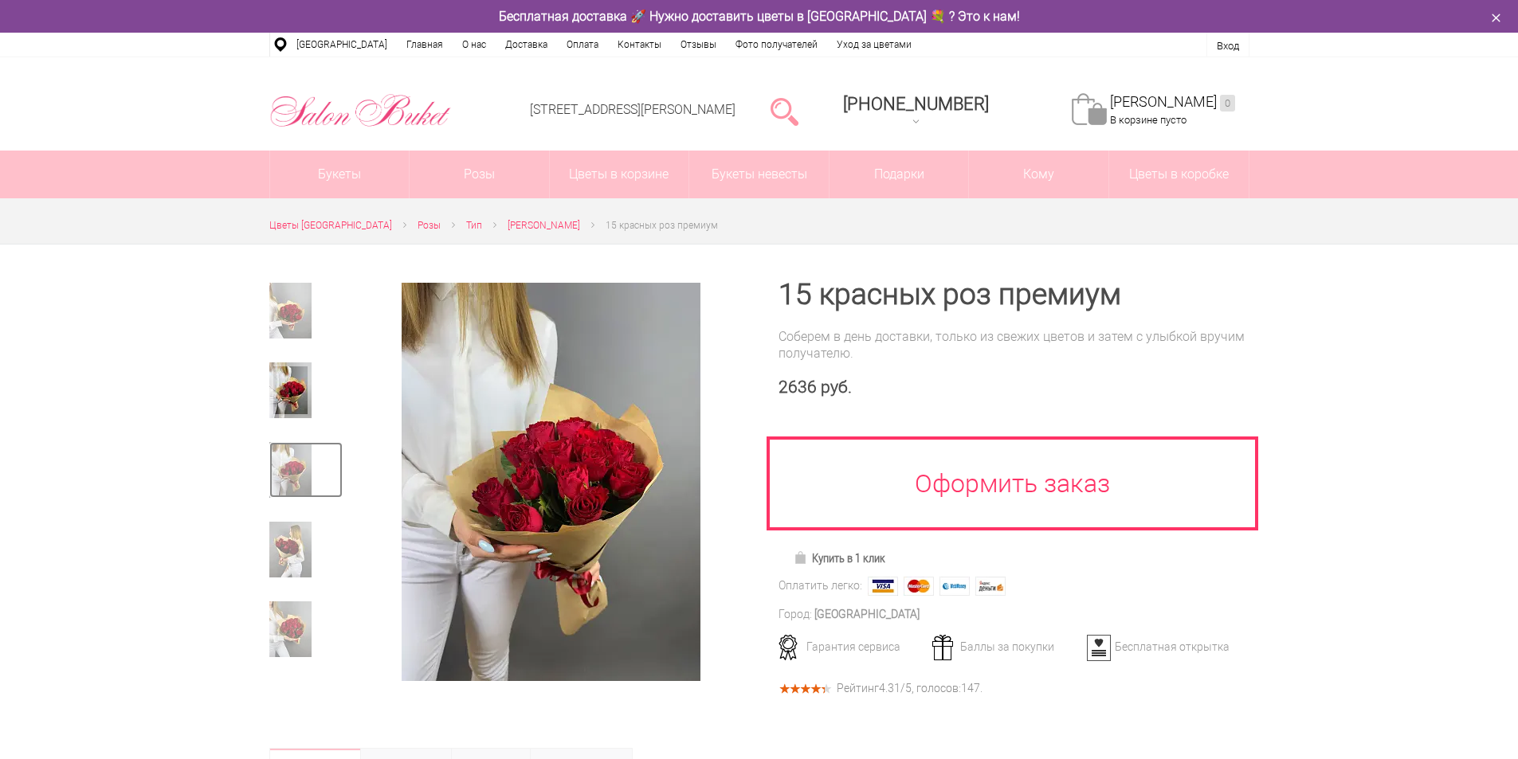
click at [294, 442] on img at bounding box center [290, 470] width 42 height 56
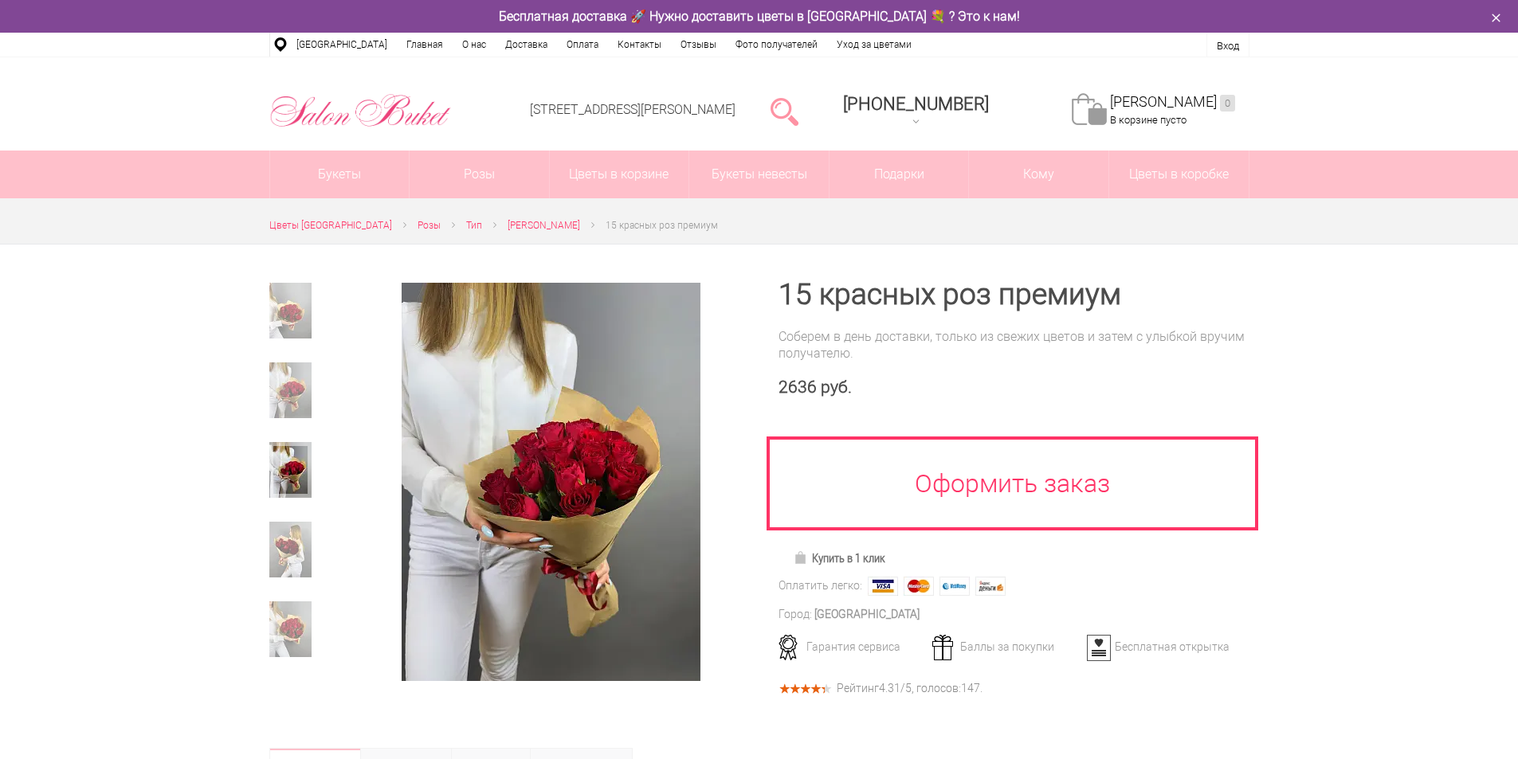
click at [295, 504] on div at bounding box center [305, 476] width 73 height 68
click at [283, 566] on img at bounding box center [290, 550] width 42 height 56
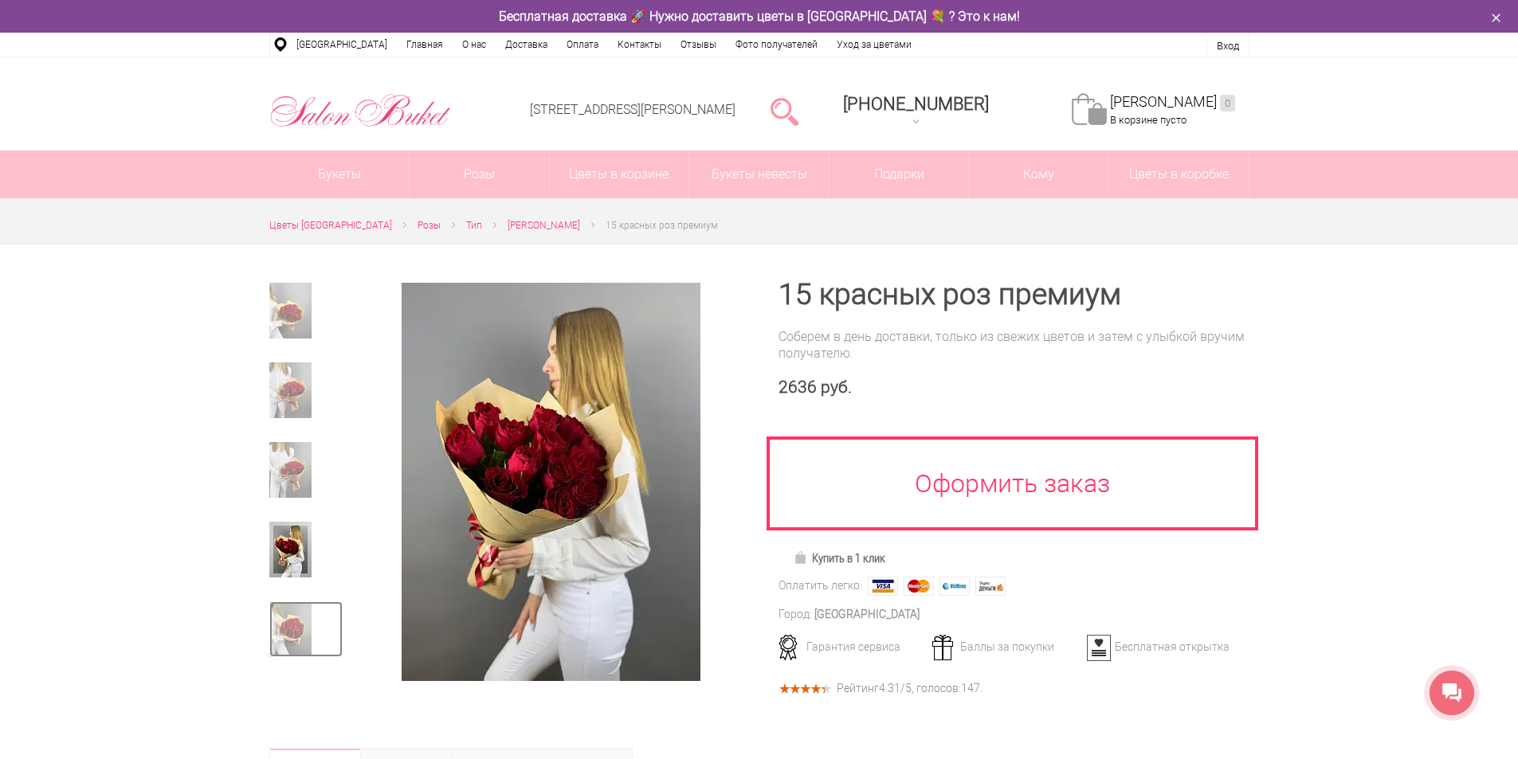
click at [293, 638] on img at bounding box center [290, 630] width 42 height 56
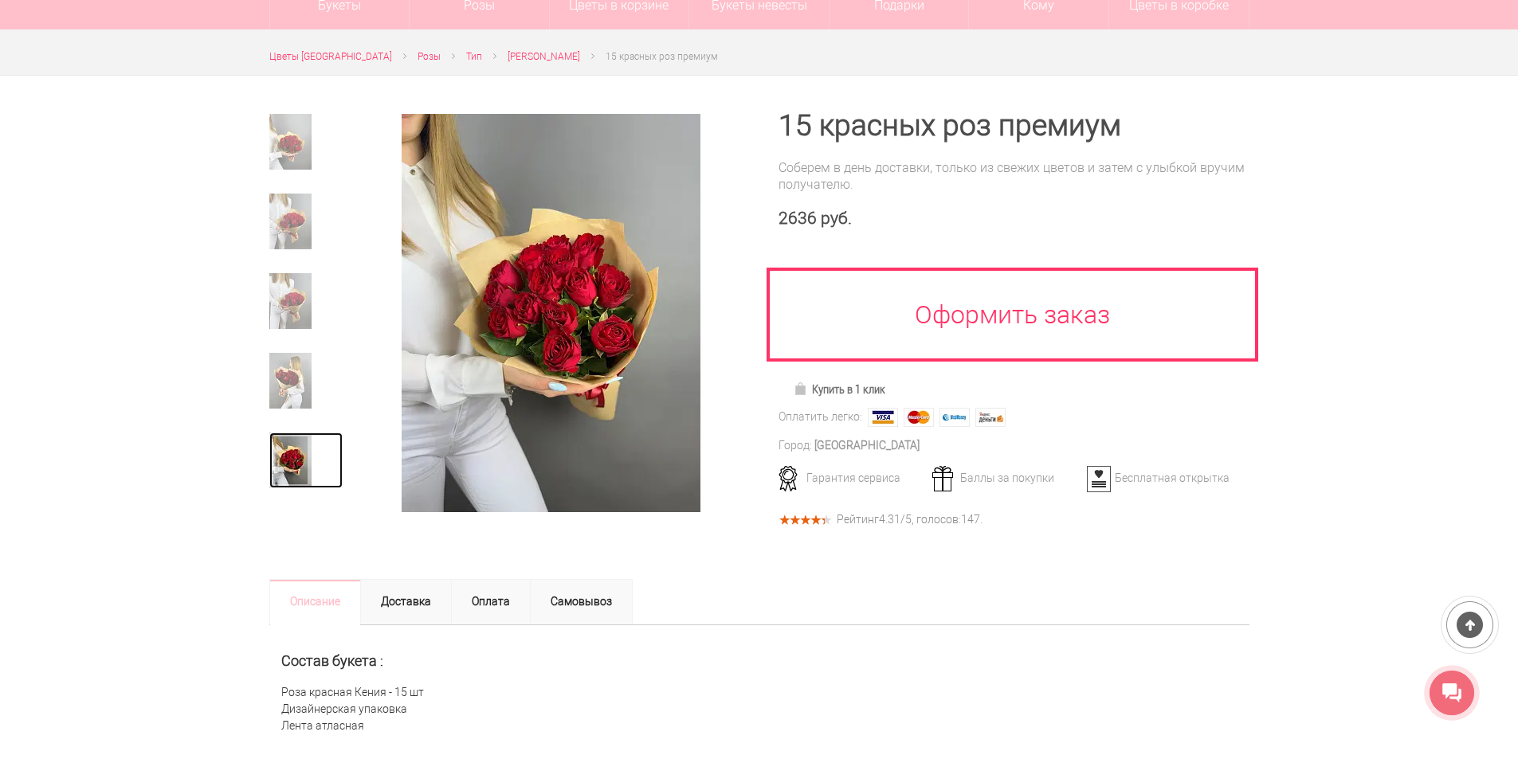
scroll to position [637, 0]
